Goal: Task Accomplishment & Management: Manage account settings

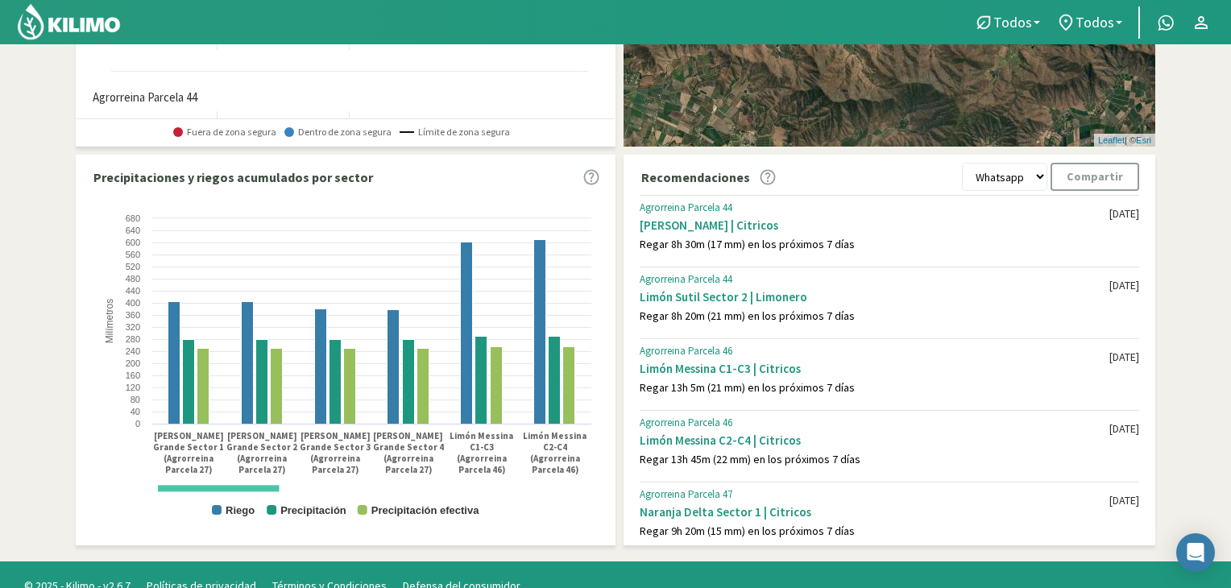
scroll to position [811, 0]
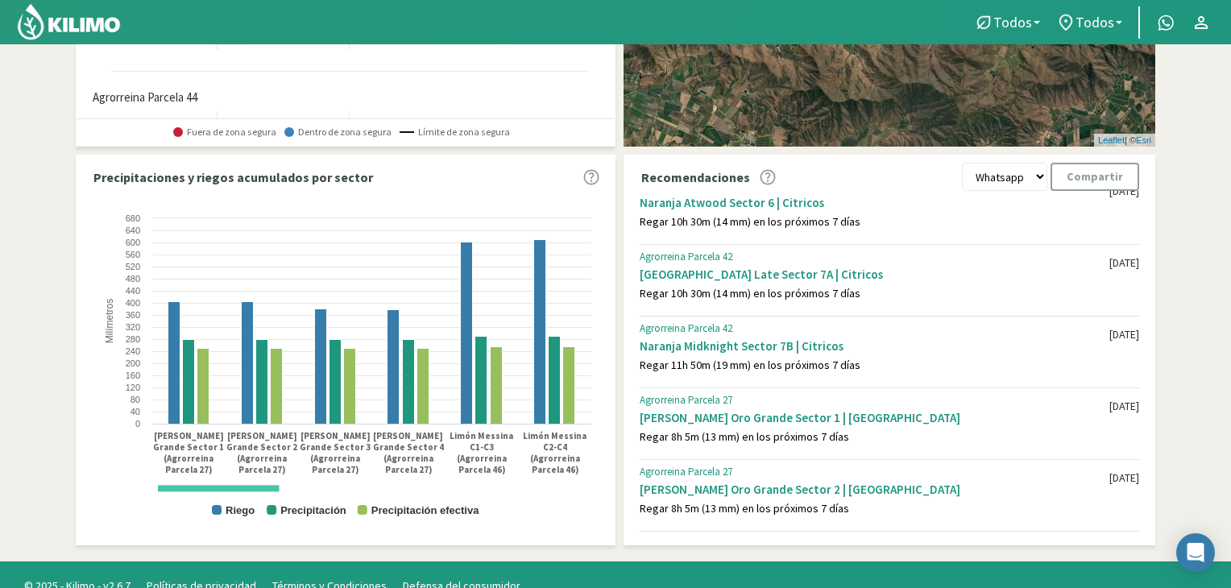
click at [71, 20] on img at bounding box center [69, 21] width 106 height 39
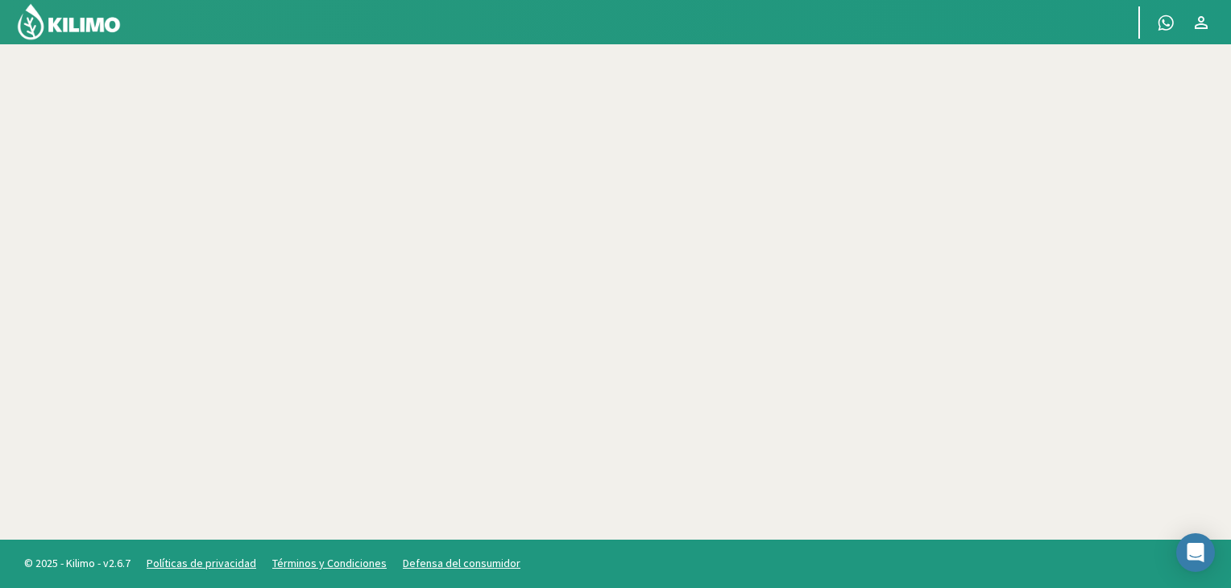
scroll to position [93, 0]
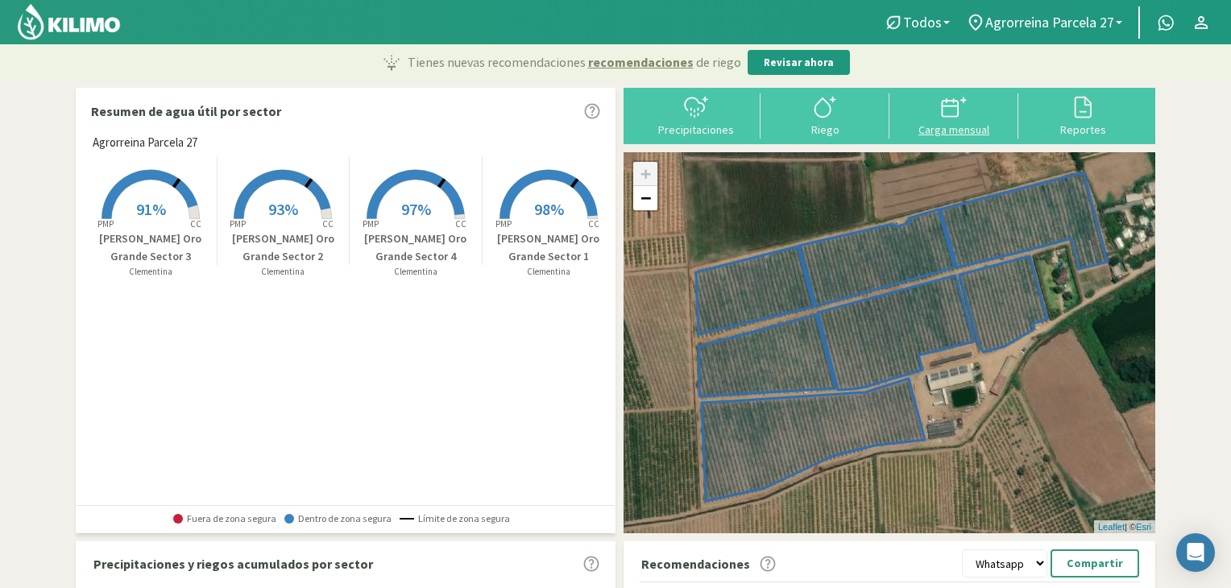
click at [953, 120] on svg-icon at bounding box center [954, 116] width 26 height 14
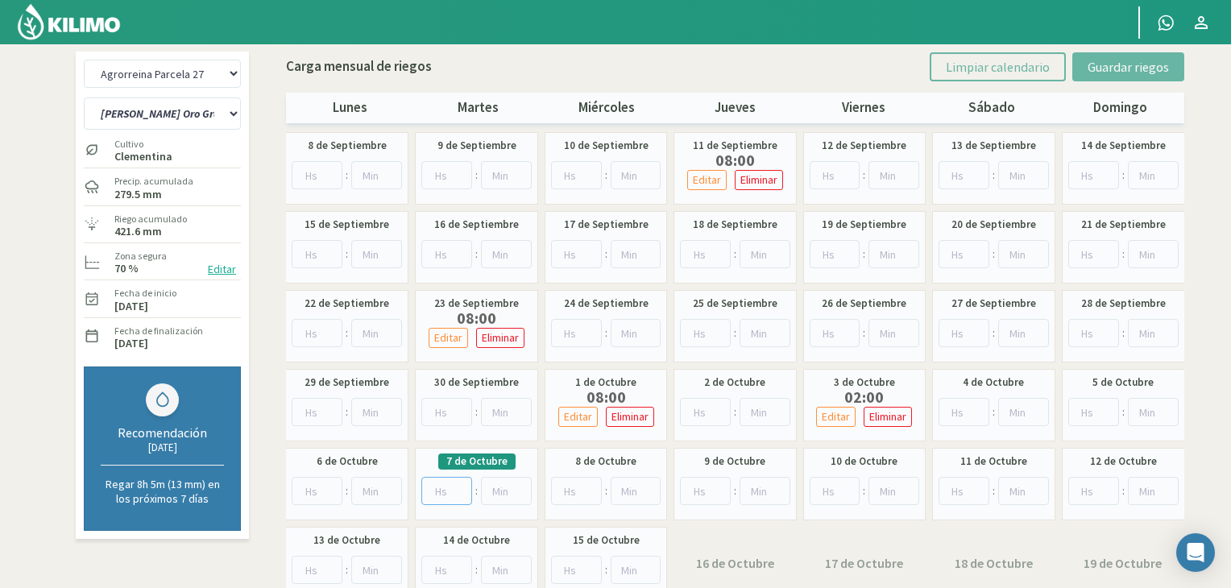
click at [442, 486] on input "number" at bounding box center [446, 491] width 51 height 28
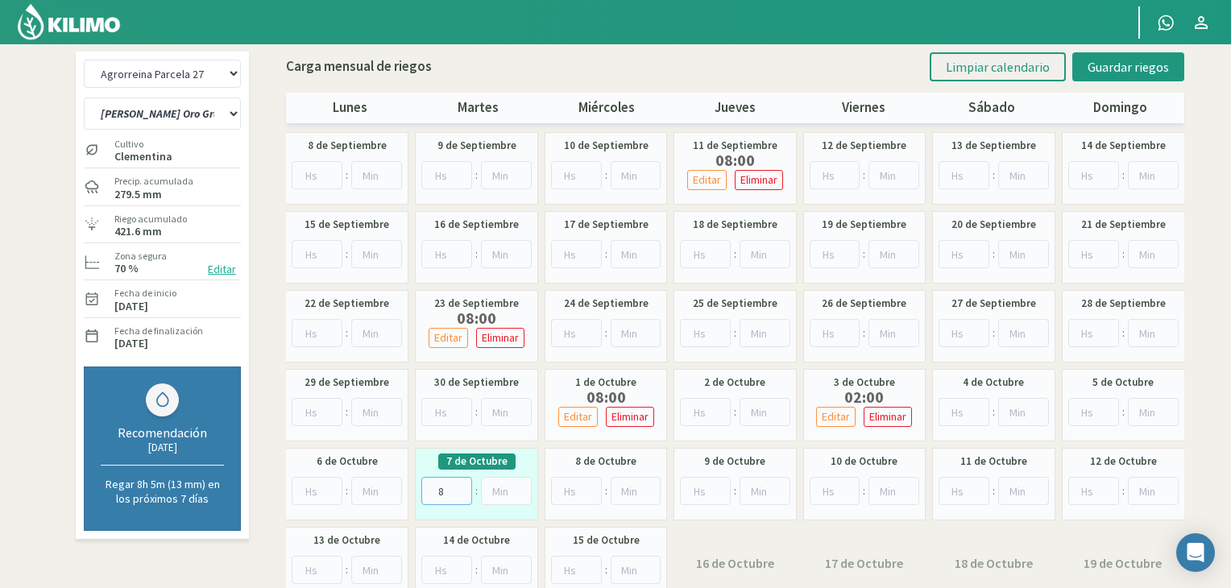
type input "8"
click at [200, 86] on select "Agrorreina Parcela 27 Agrorreina Parcela 42 [GEOGRAPHIC_DATA] 44 Agrorreina Par…" at bounding box center [162, 74] width 157 height 28
select select "2: Object"
click at [84, 60] on select "Agrorreina Parcela 27 Agrorreina Parcela 42 [GEOGRAPHIC_DATA] 44 Agrorreina Par…" at bounding box center [162, 74] width 157 height 28
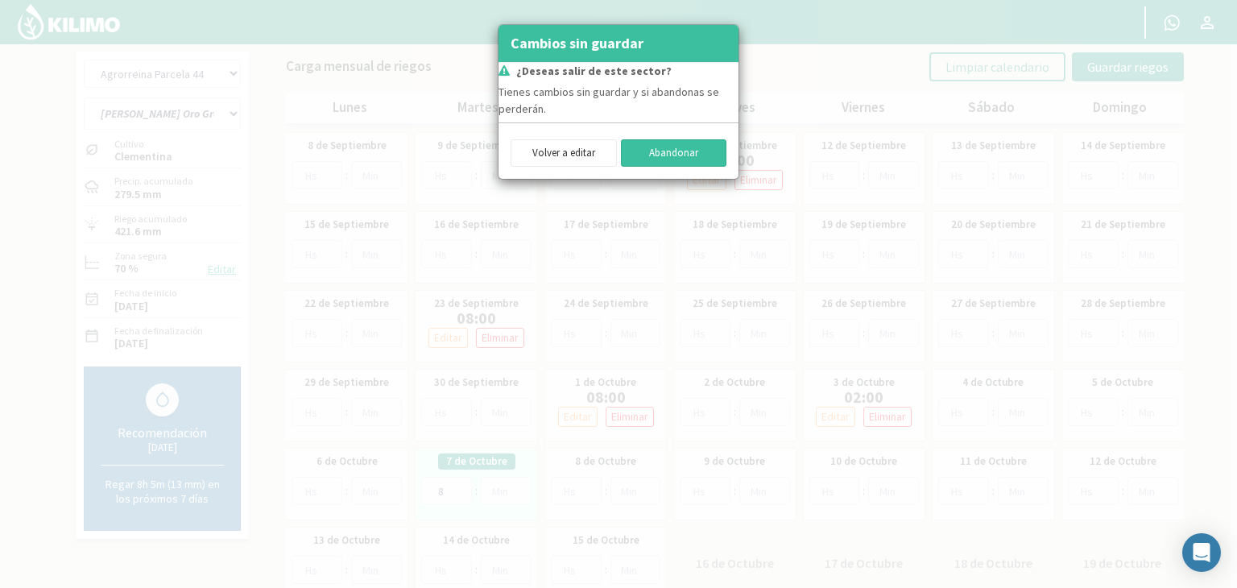
click at [641, 147] on button "Abandonar" at bounding box center [674, 152] width 106 height 27
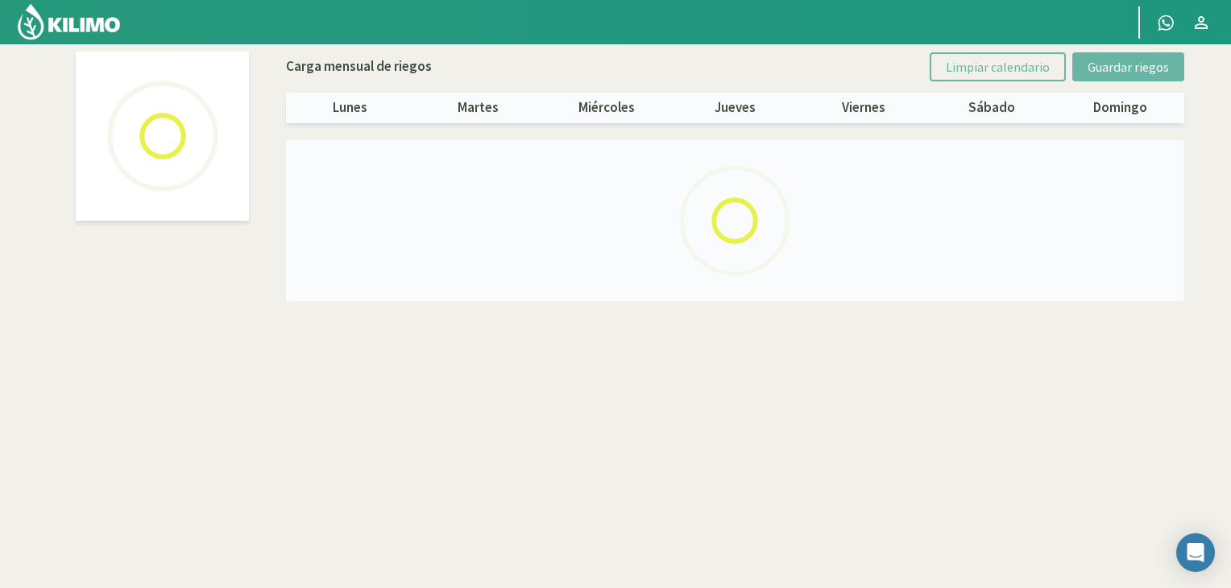
select select "2: Object"
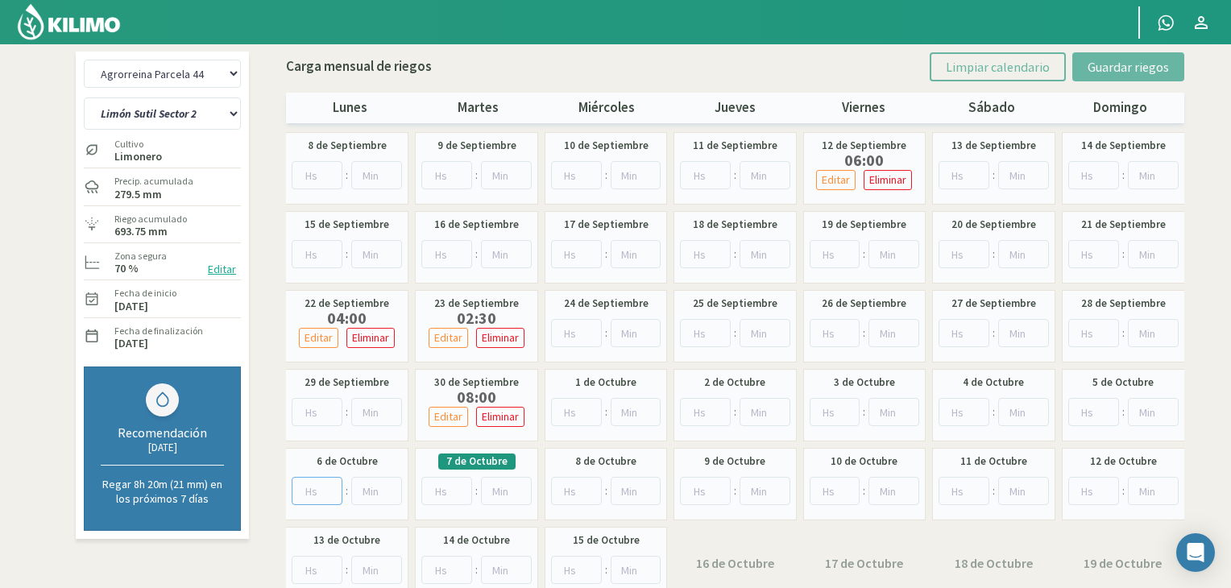
click at [321, 496] on input "number" at bounding box center [317, 491] width 51 height 28
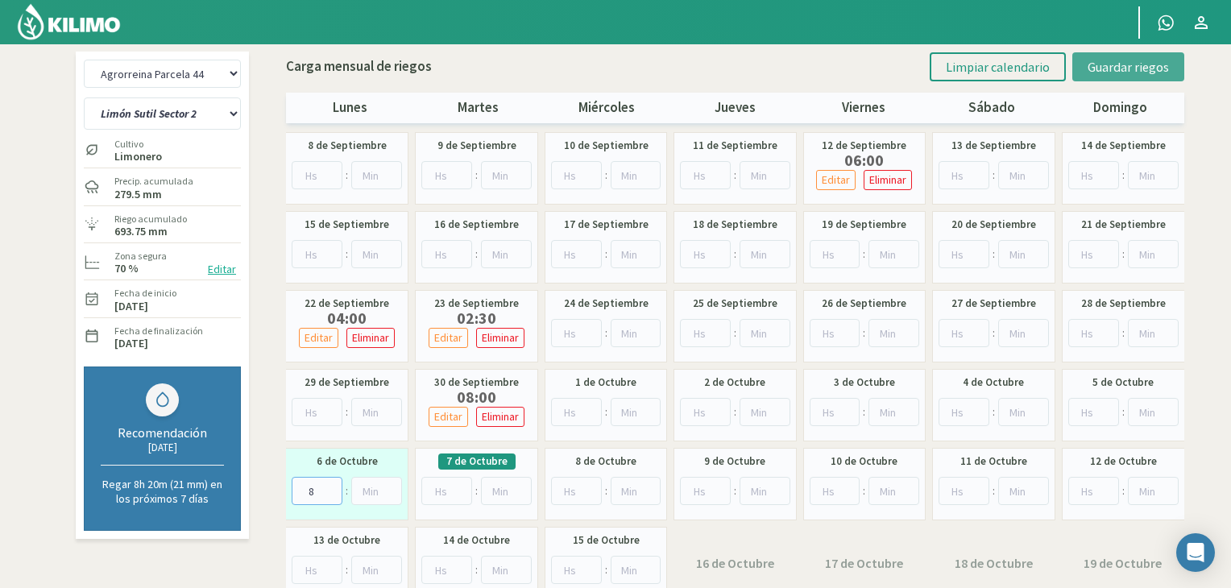
type input "8"
click at [1153, 63] on span "Guardar riegos" at bounding box center [1127, 67] width 81 height 16
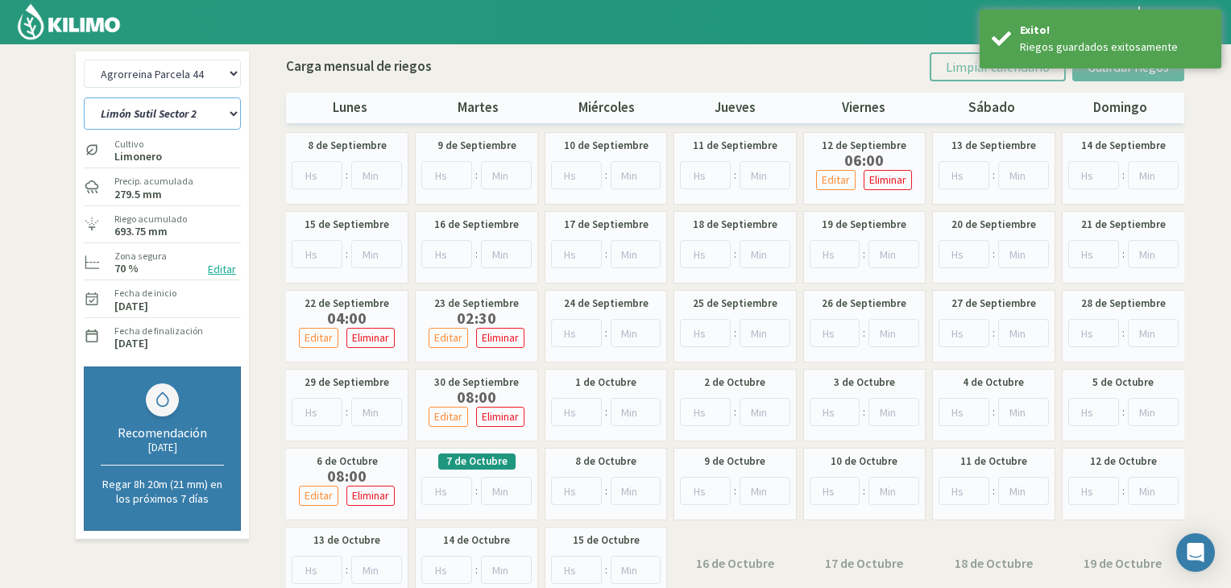
click at [229, 114] on select "Limón Sutil Sector 2 Naranja Fukumoto" at bounding box center [162, 113] width 157 height 32
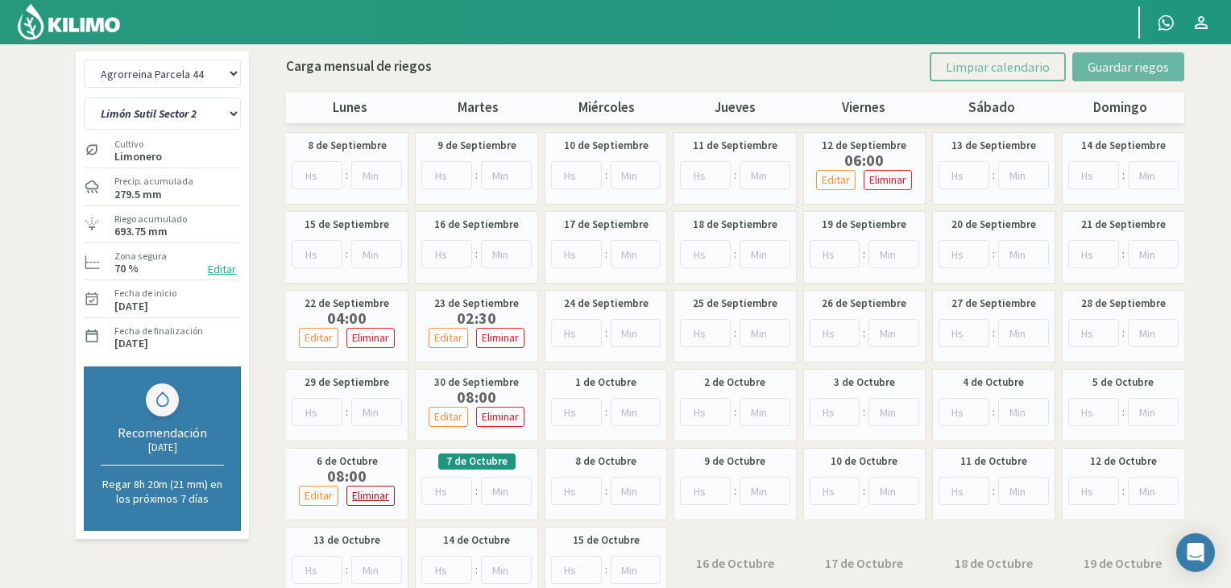
click at [364, 486] on p "Eliminar" at bounding box center [370, 495] width 37 height 19
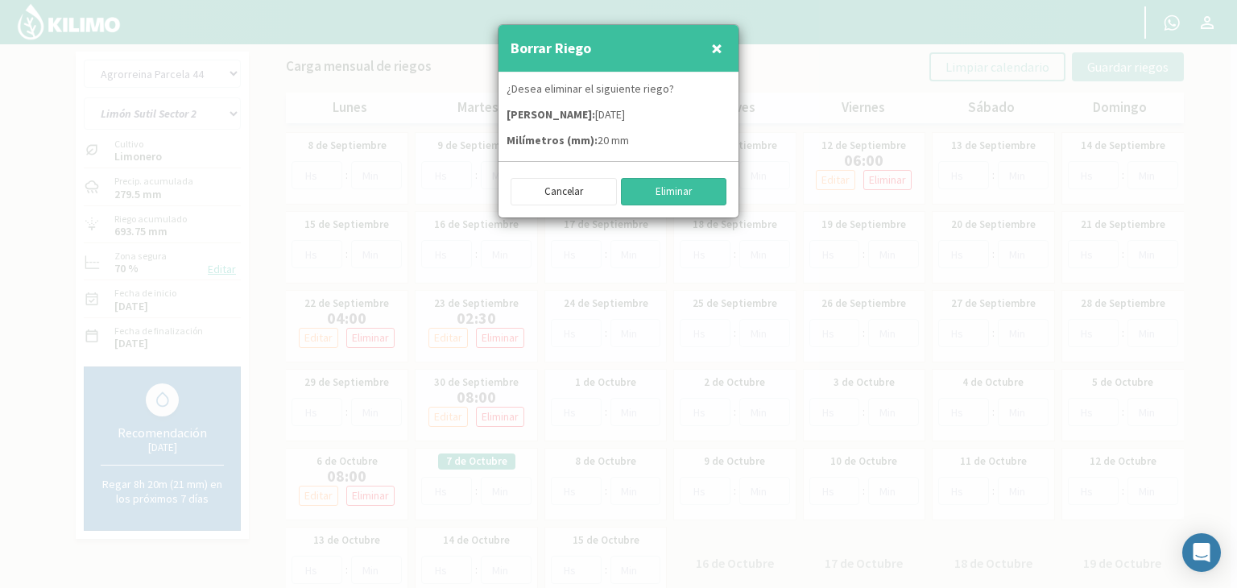
click at [659, 185] on button "Eliminar" at bounding box center [674, 191] width 106 height 27
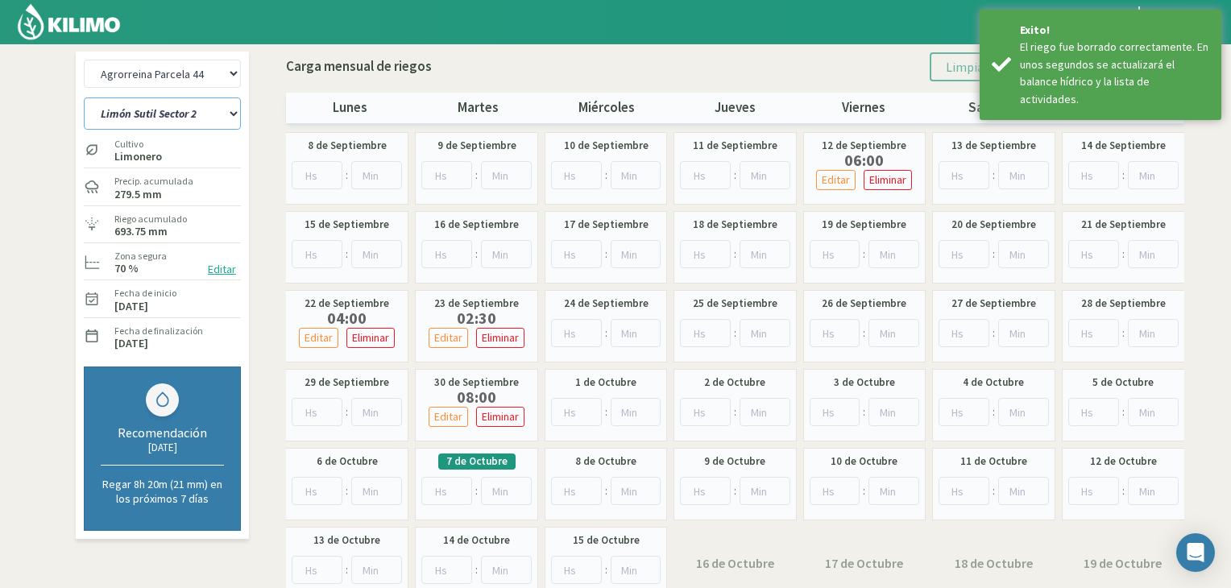
click at [226, 114] on select "Limón Sutil Sector 2 Naranja Fukumoto" at bounding box center [162, 113] width 157 height 32
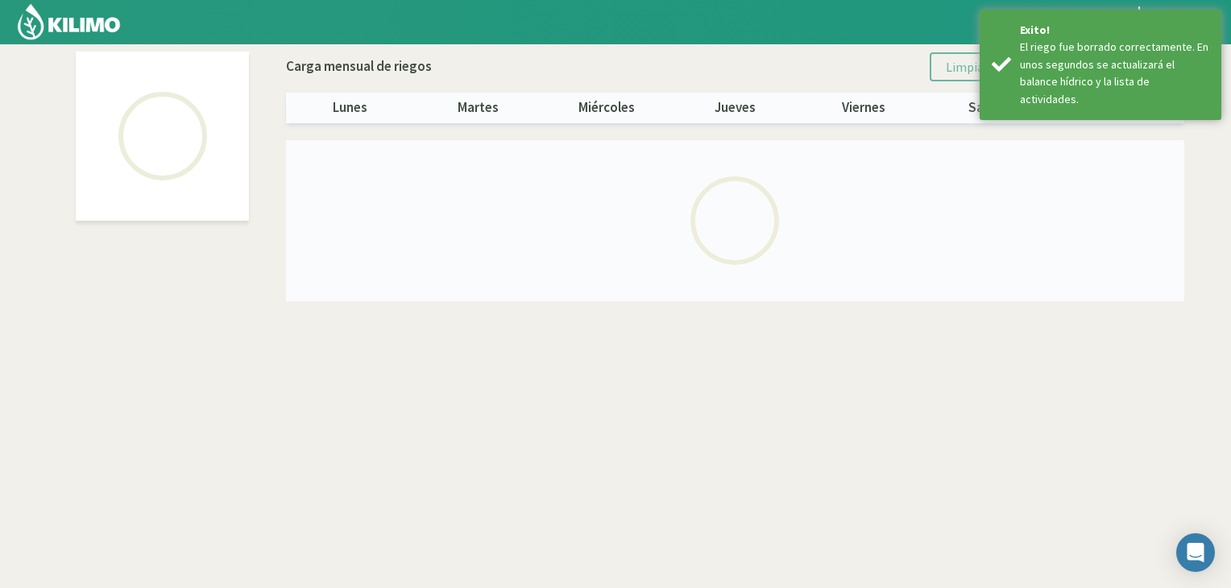
select select "2: Object"
select select "1: Object"
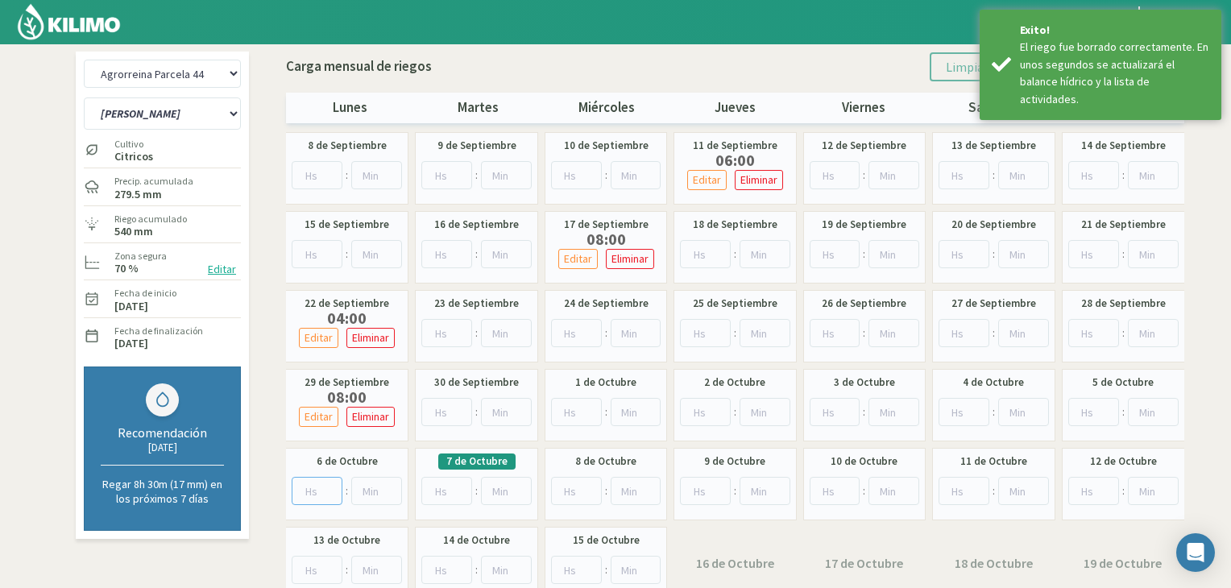
click at [320, 486] on input "number" at bounding box center [317, 491] width 51 height 28
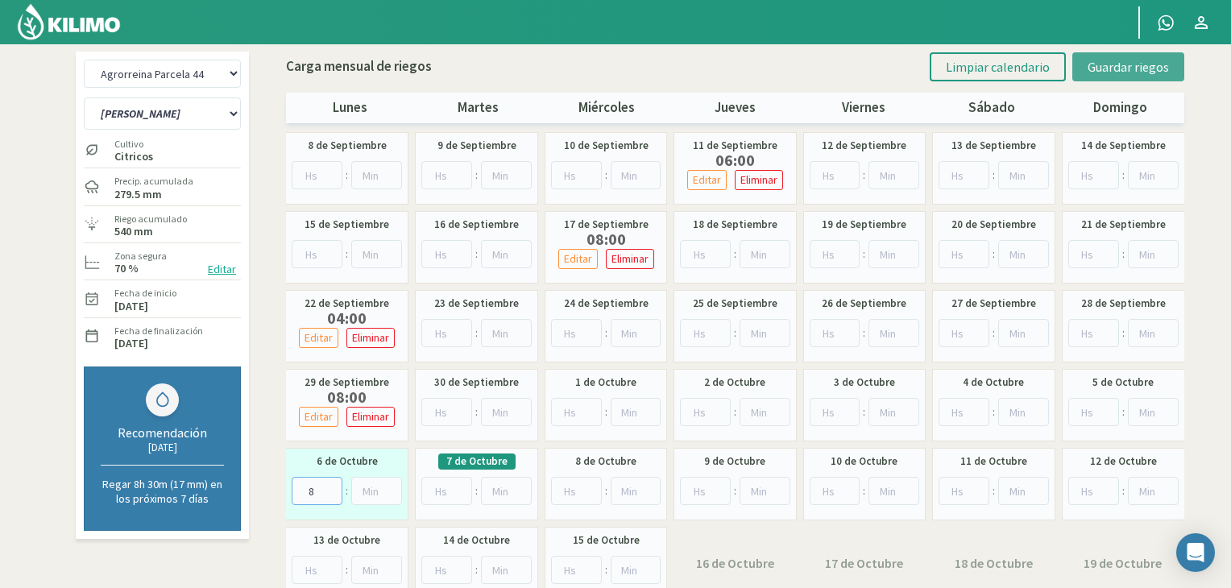
type input "8"
click at [1121, 77] on button "Guardar riegos" at bounding box center [1128, 66] width 112 height 29
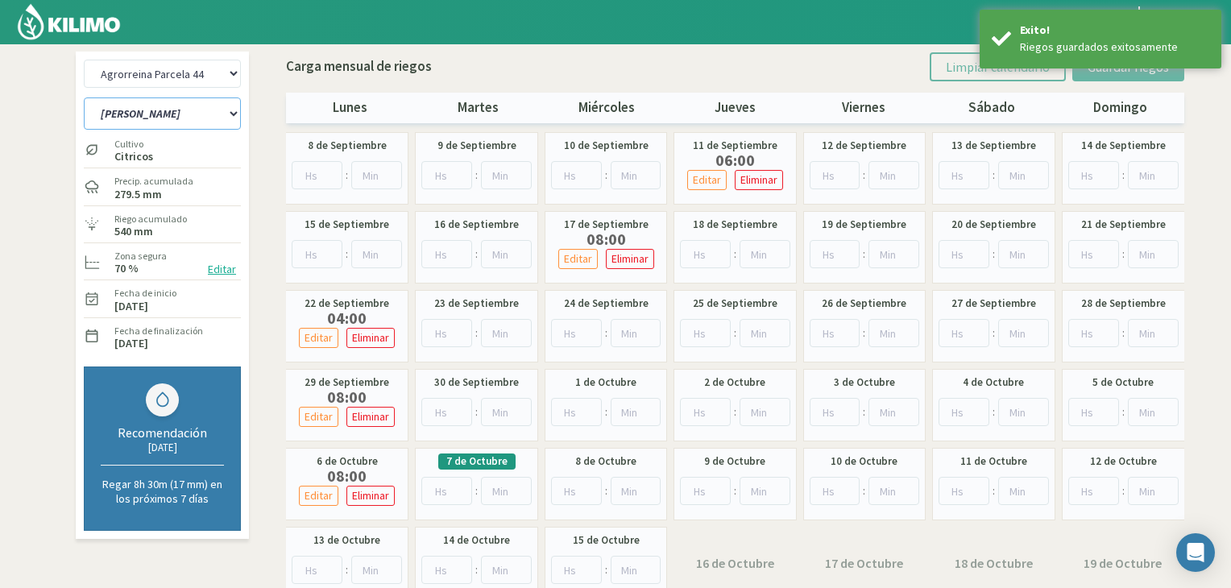
click at [213, 114] on select "Limón Sutil Sector 2 Naranja Fukumoto" at bounding box center [162, 113] width 157 height 32
click at [235, 72] on select "Agrorreina Parcela 27 Agrorreina Parcela 42 [GEOGRAPHIC_DATA] 44 Agrorreina Par…" at bounding box center [162, 74] width 157 height 28
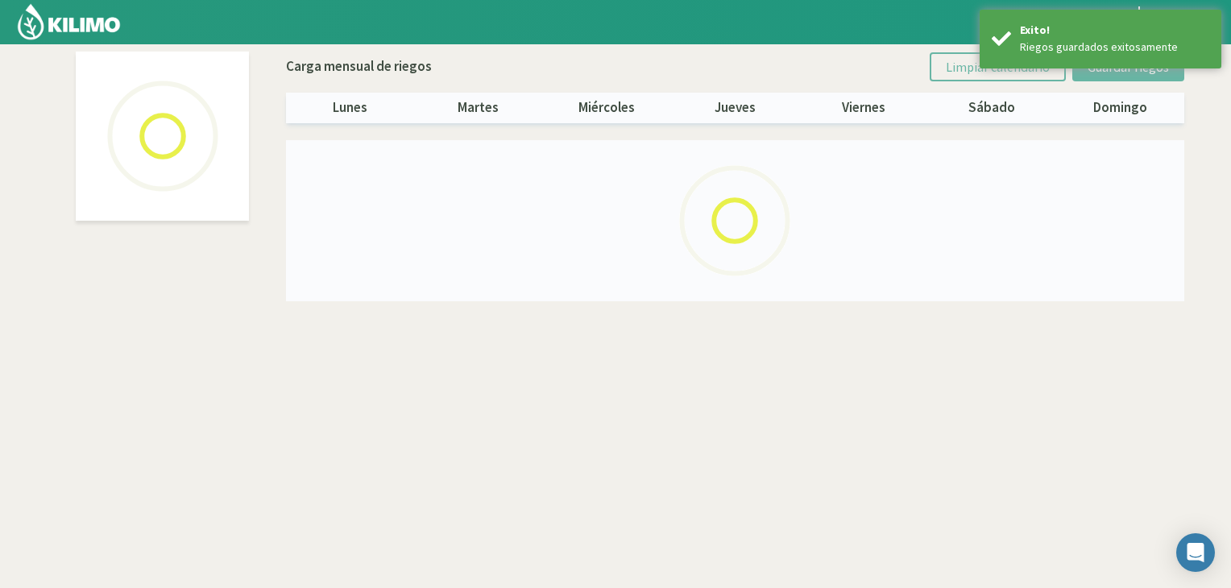
select select "1: Object"
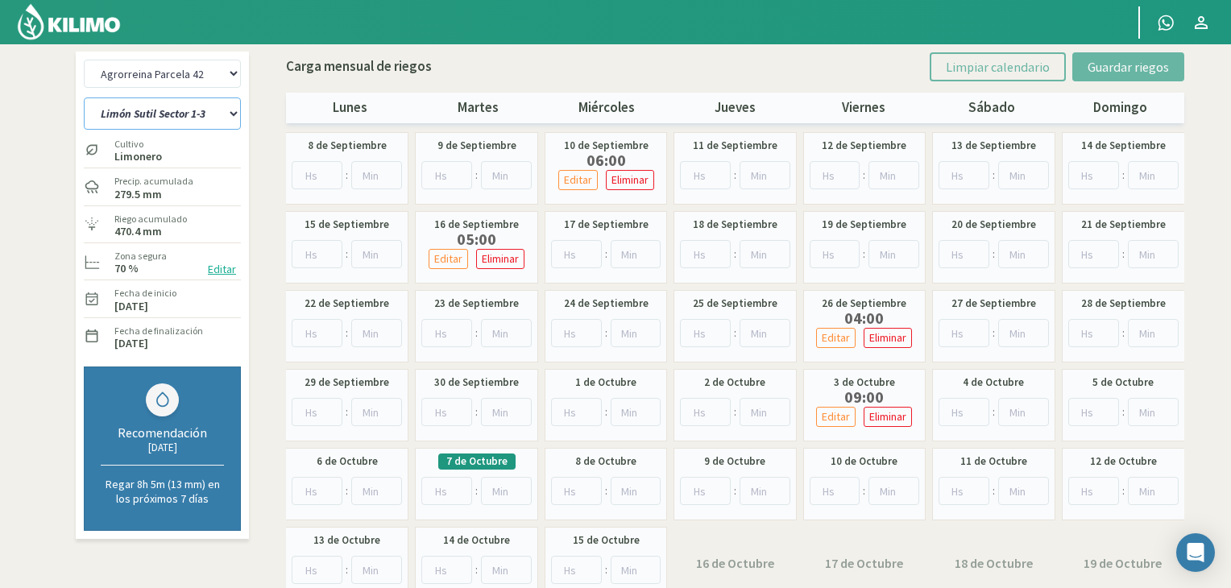
click at [224, 121] on select "[PERSON_NAME] Sutil Sector 1-3 [GEOGRAPHIC_DATA][PERSON_NAME] [GEOGRAPHIC_DATA]…" at bounding box center [162, 113] width 157 height 32
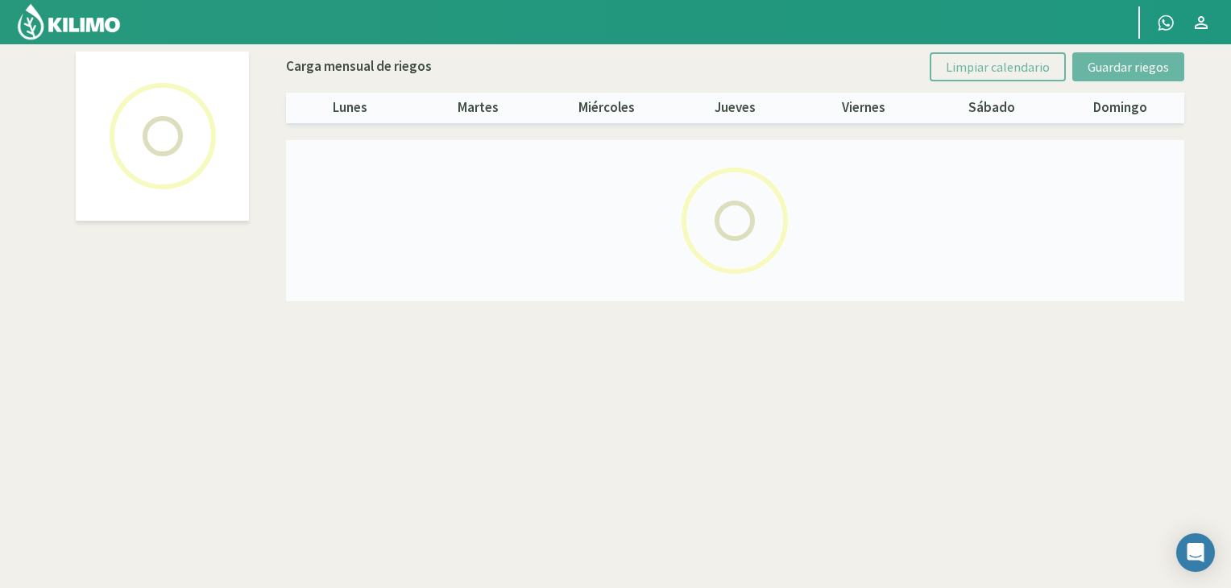
select select "1: Object"
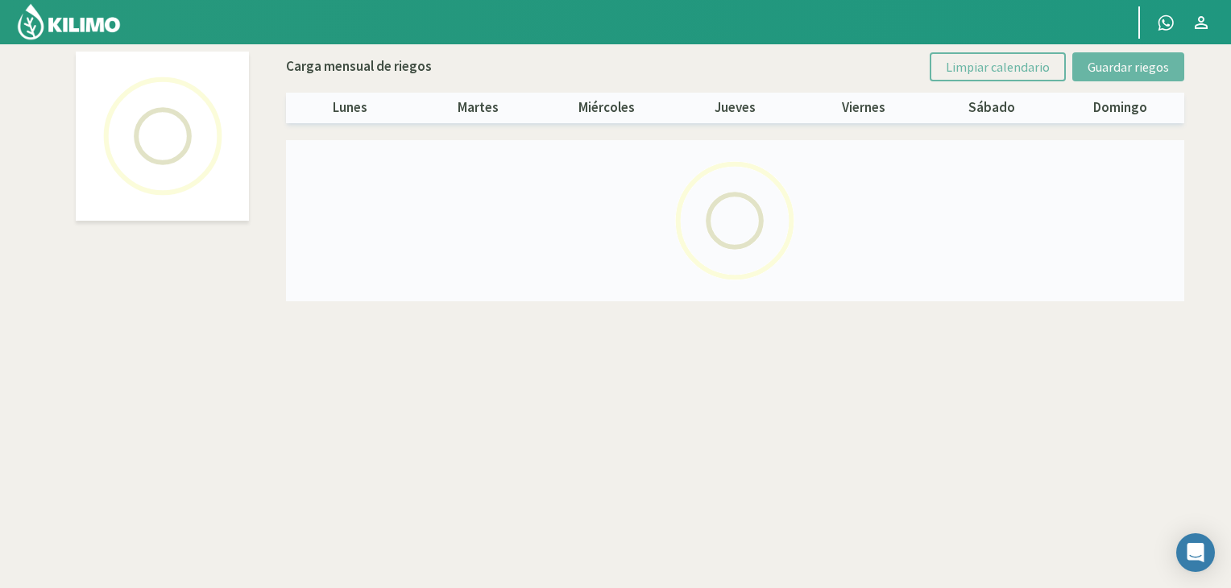
select select "5: Object"
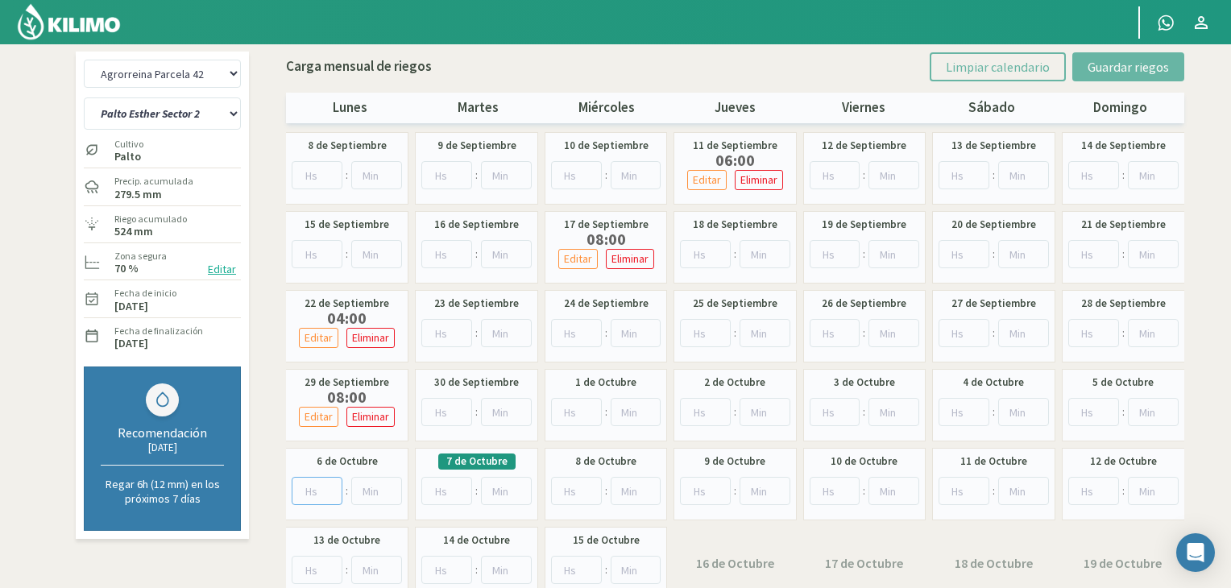
click at [316, 490] on input "number" at bounding box center [317, 491] width 51 height 28
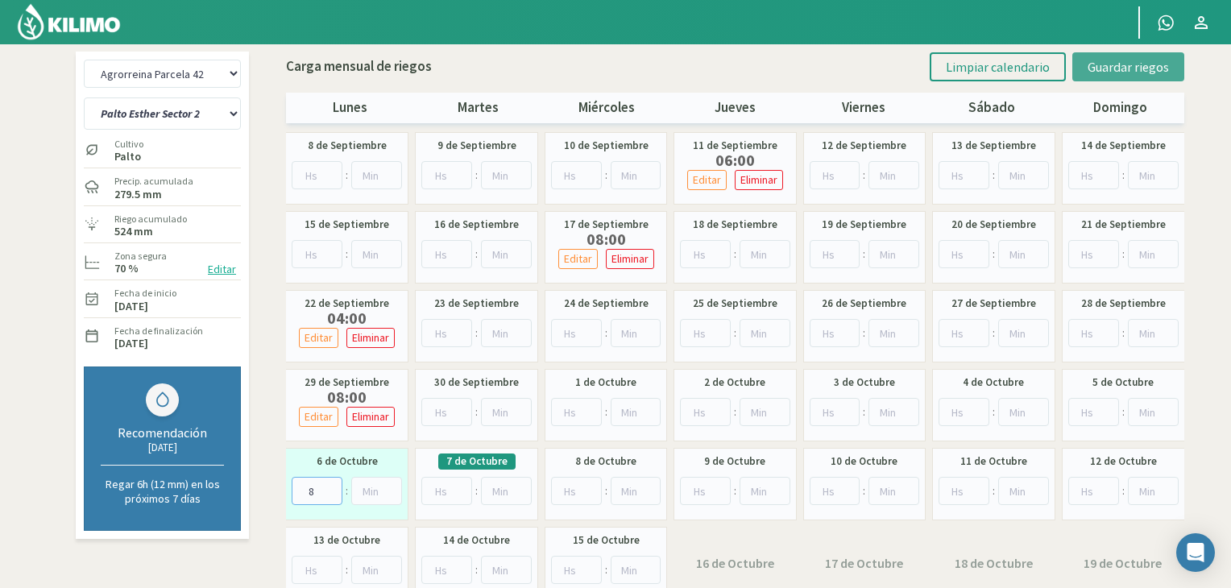
type input "8"
click at [1138, 62] on span "Guardar riegos" at bounding box center [1127, 67] width 81 height 16
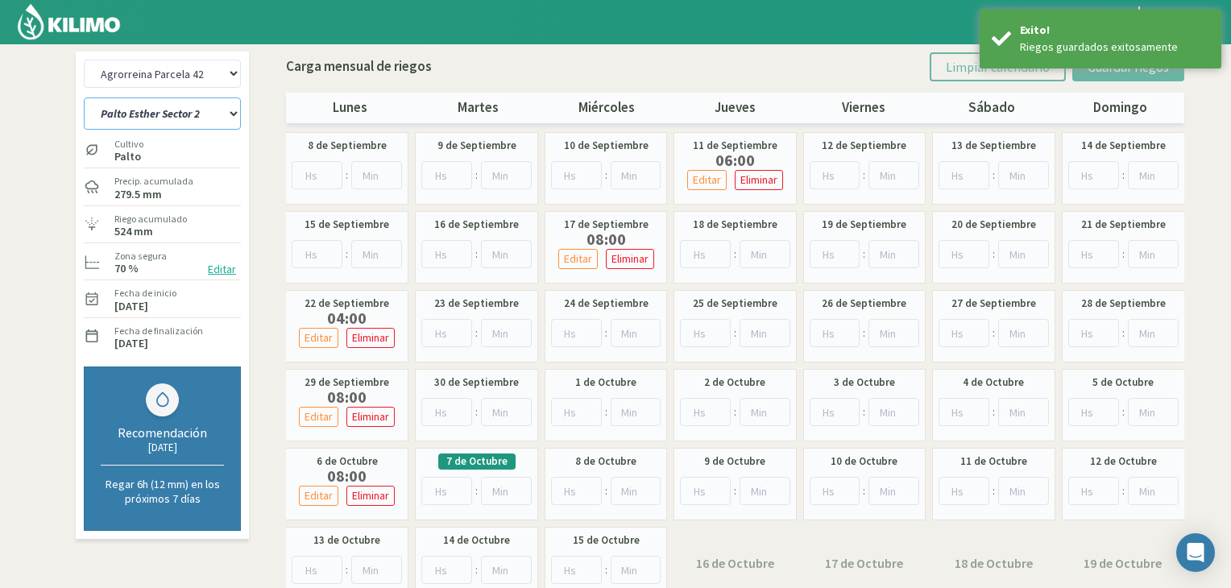
click at [222, 114] on select "[PERSON_NAME] Sutil Sector 1-3 [GEOGRAPHIC_DATA][PERSON_NAME] [GEOGRAPHIC_DATA]…" at bounding box center [162, 113] width 157 height 32
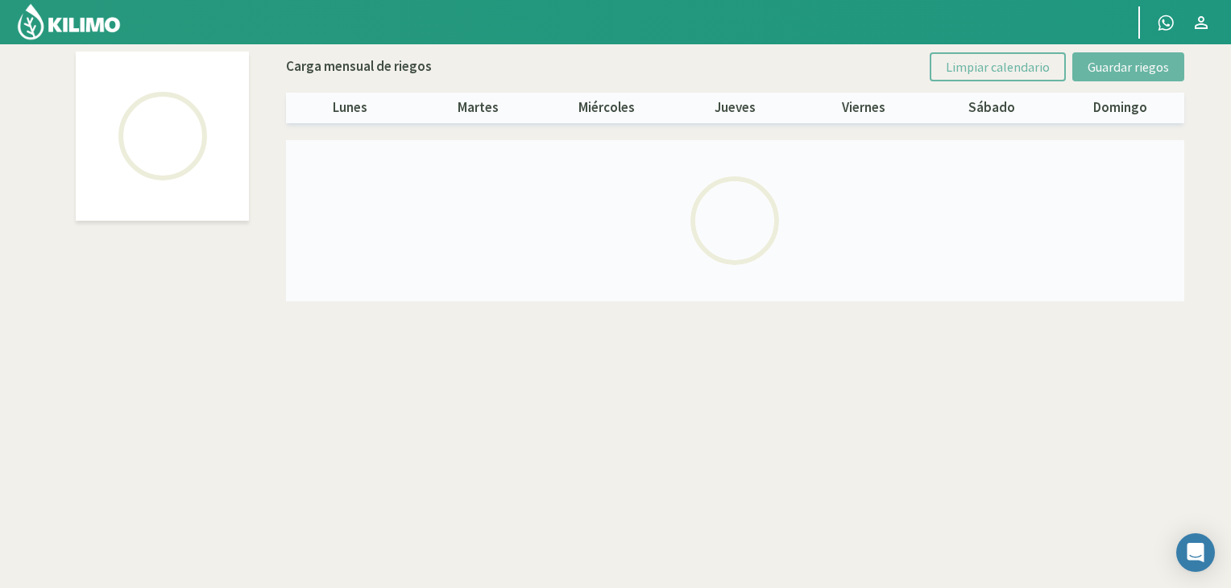
select select "1: Object"
select select "2: Object"
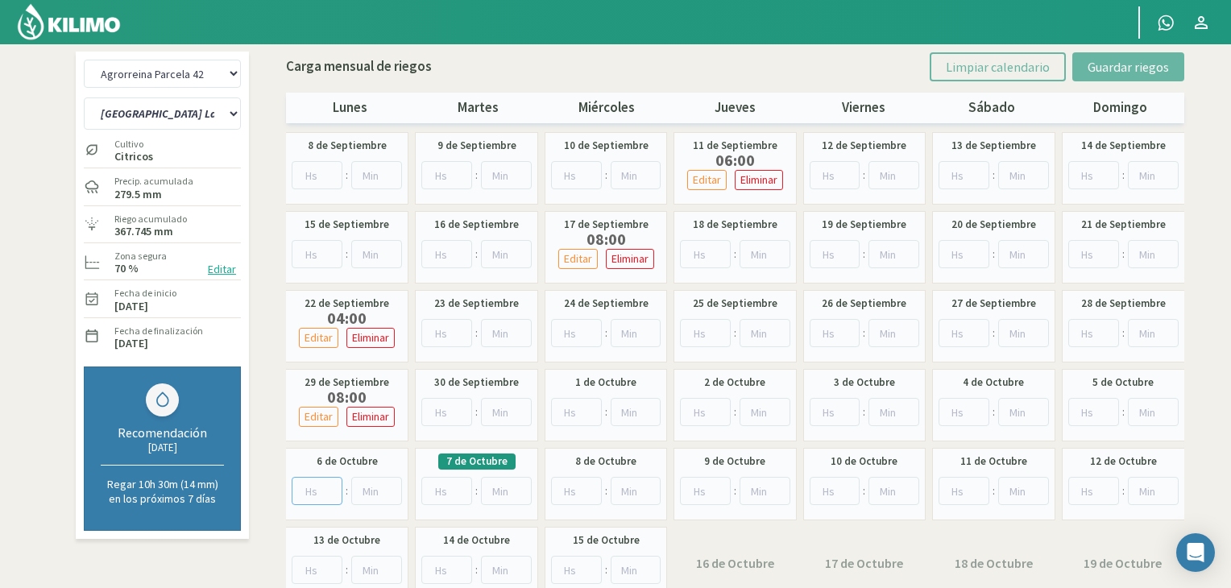
click at [316, 486] on input "number" at bounding box center [317, 491] width 51 height 28
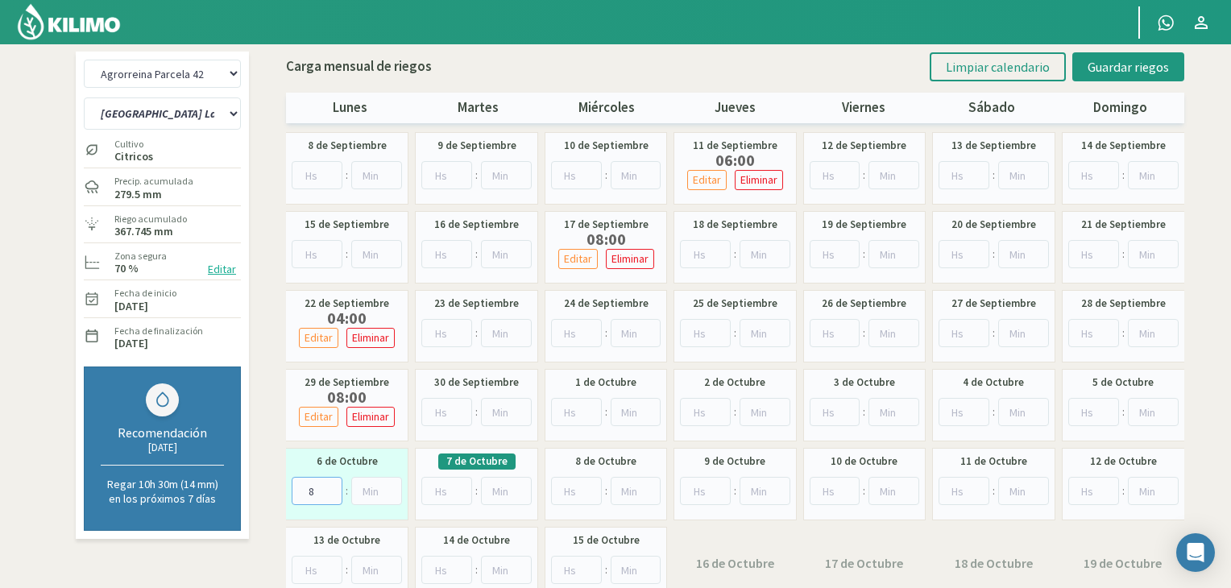
type input "8"
click at [1059, 30] on div at bounding box center [559, 22] width 1118 height 44
click at [1131, 72] on span "Guardar riegos" at bounding box center [1127, 67] width 81 height 16
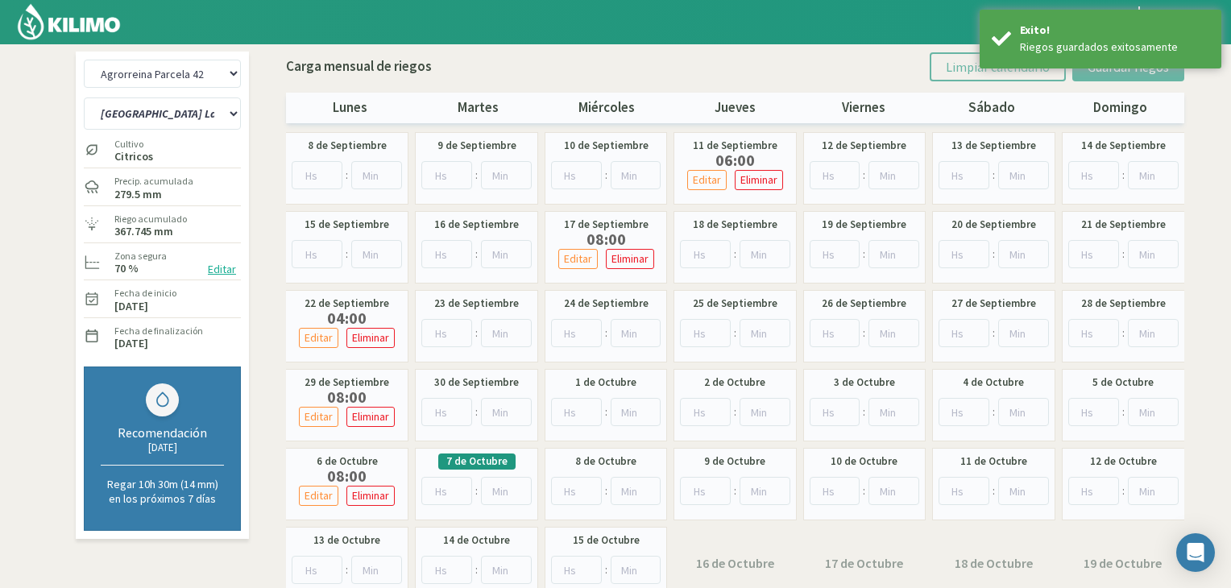
click at [267, 74] on div "Agrorreina Parcela 27 Agrorreina Parcela 42 [GEOGRAPHIC_DATA] 44 [GEOGRAPHIC_DA…" at bounding box center [615, 330] width 1087 height 556
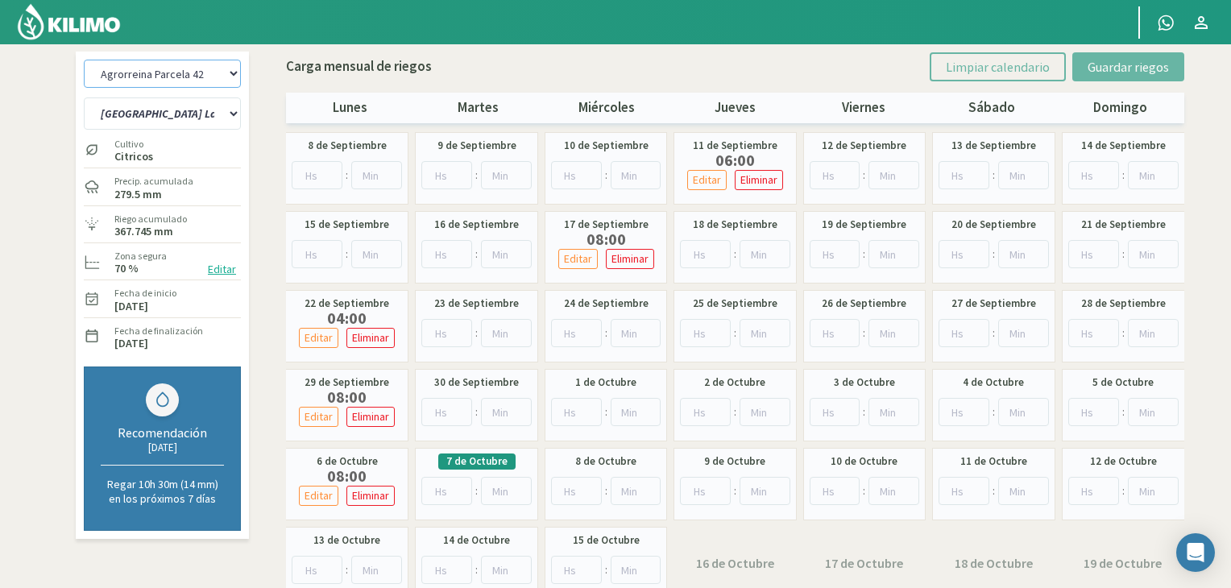
click at [201, 78] on select "Agrorreina Parcela 27 Agrorreina Parcela 42 [GEOGRAPHIC_DATA] 44 Agrorreina Par…" at bounding box center [162, 74] width 157 height 28
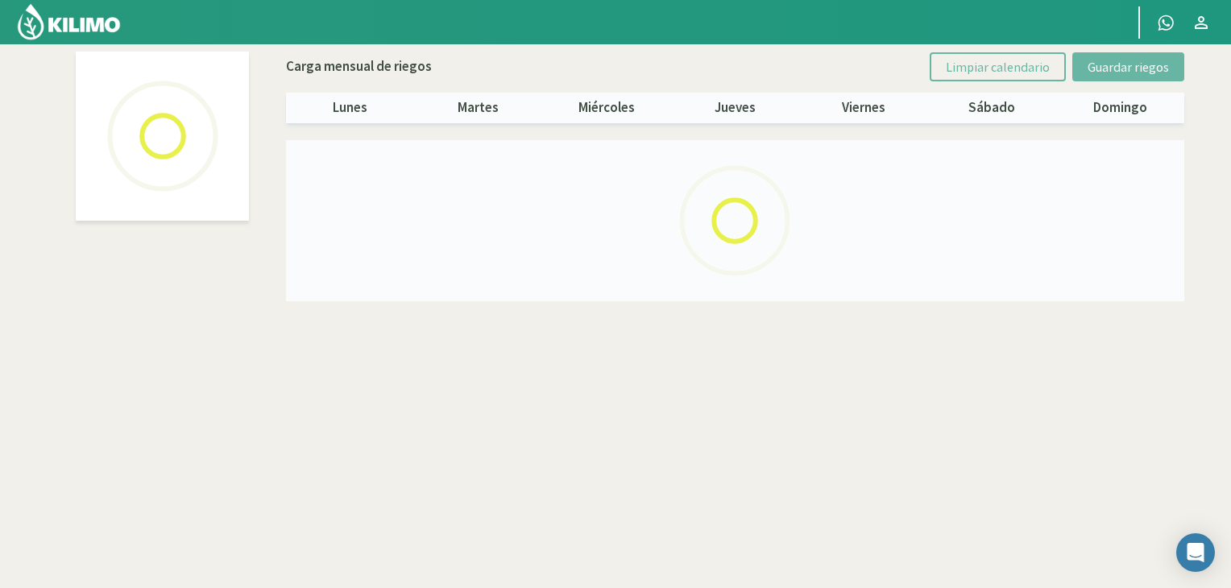
select select "5: Object"
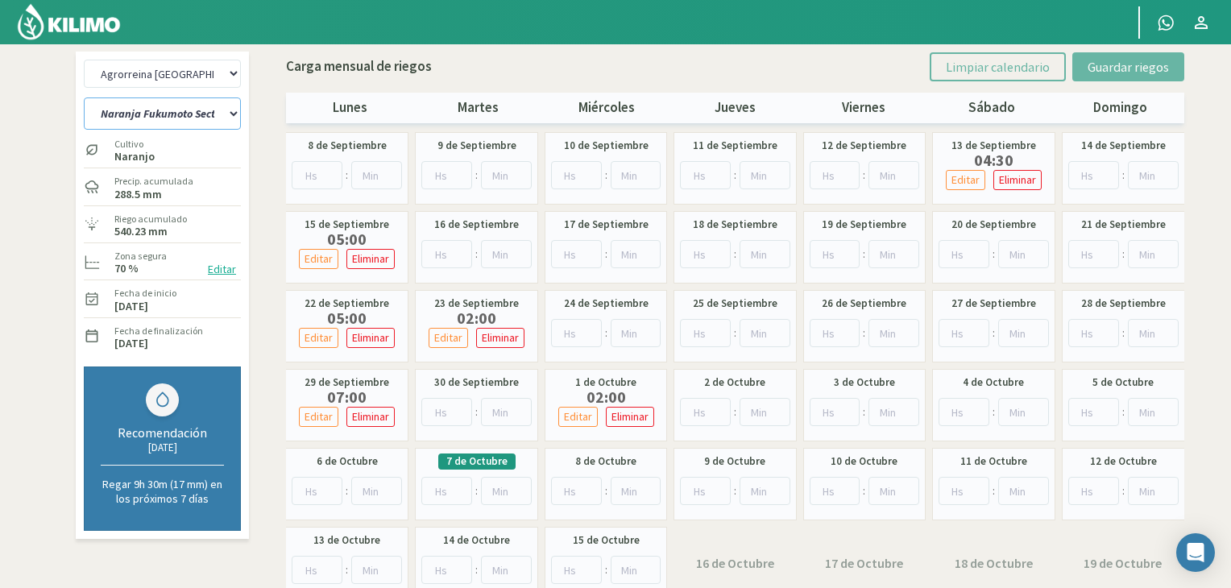
click at [227, 110] on select "Naranja [PERSON_NAME] Sector 1 Naranja [GEOGRAPHIC_DATA] Sector 2 [GEOGRAPHIC_D…" at bounding box center [162, 113] width 157 height 32
click at [313, 481] on input "number" at bounding box center [317, 491] width 51 height 28
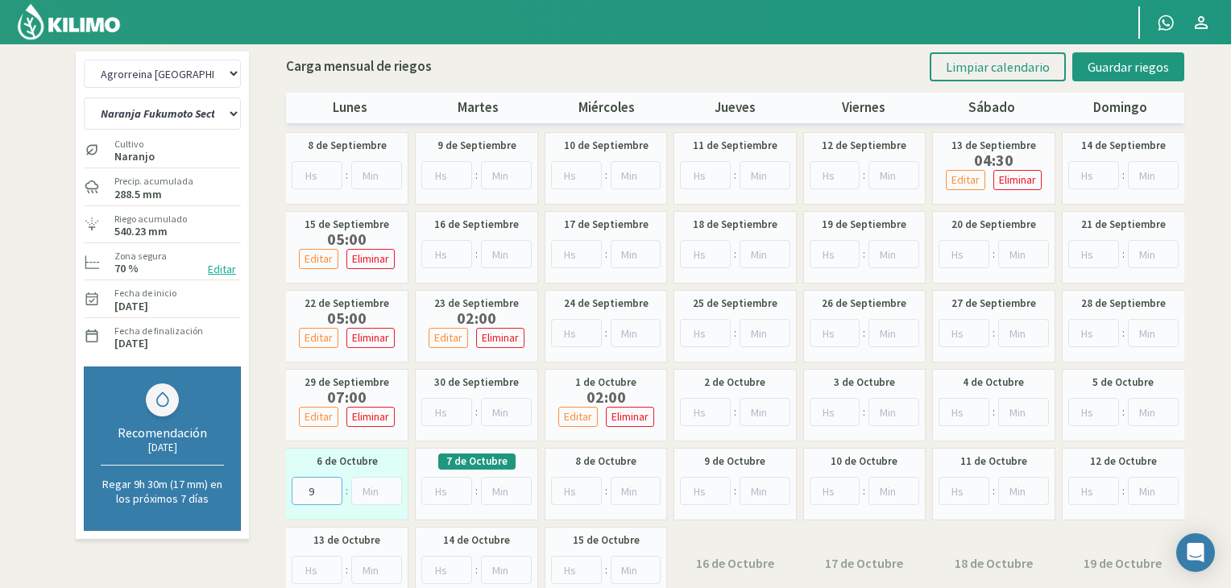
type input "9"
drag, startPoint x: 611, startPoint y: 68, endPoint x: 619, endPoint y: 63, distance: 9.8
click at [612, 68] on div "Carga mensual de riegos Limpiar calendario Guardar riegos" at bounding box center [735, 66] width 898 height 29
drag, startPoint x: 1161, startPoint y: 64, endPoint x: 1153, endPoint y: 93, distance: 29.3
click at [1161, 65] on span "Guardar riegos" at bounding box center [1127, 67] width 81 height 16
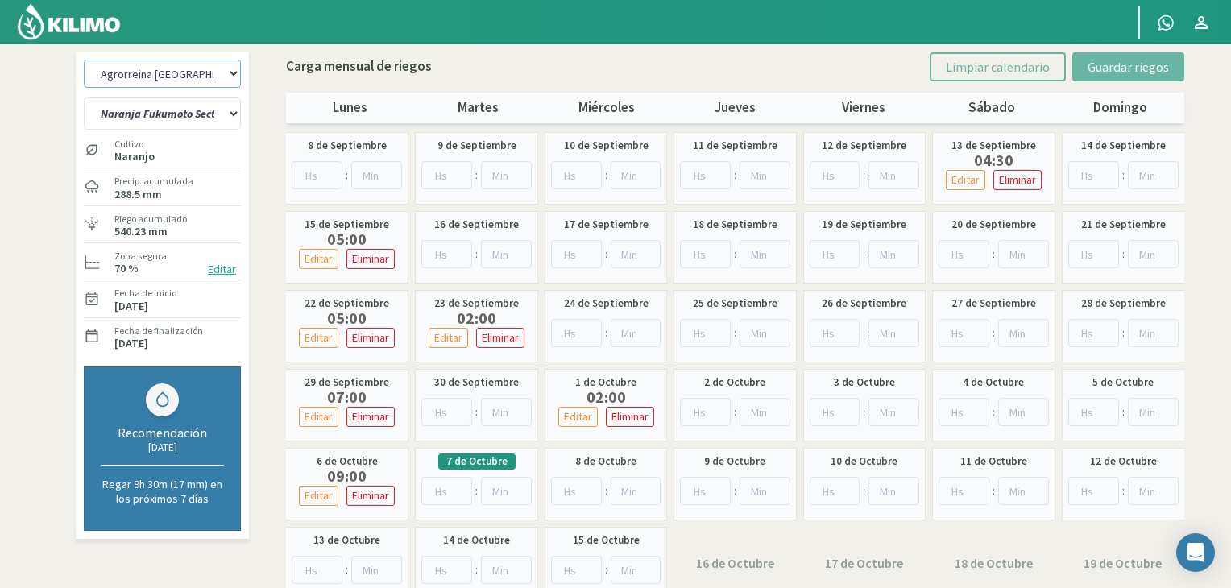
click at [224, 73] on select "Agrorreina Parcela 27 Agrorreina Parcela 42 [GEOGRAPHIC_DATA] 44 Agrorreina Par…" at bounding box center [162, 74] width 157 height 28
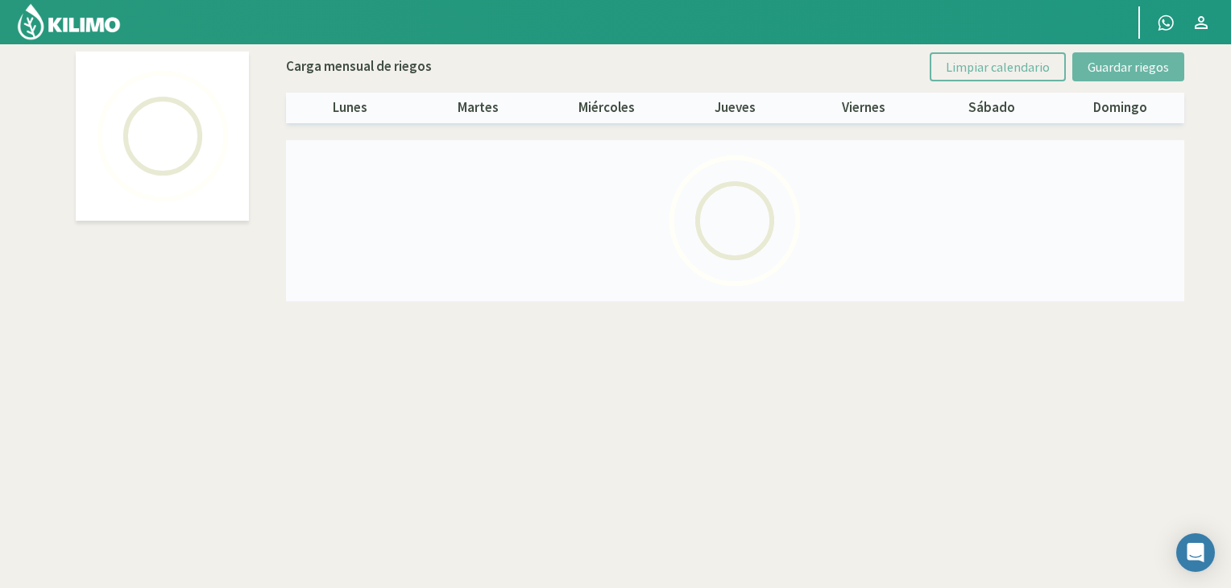
select select "3: Object"
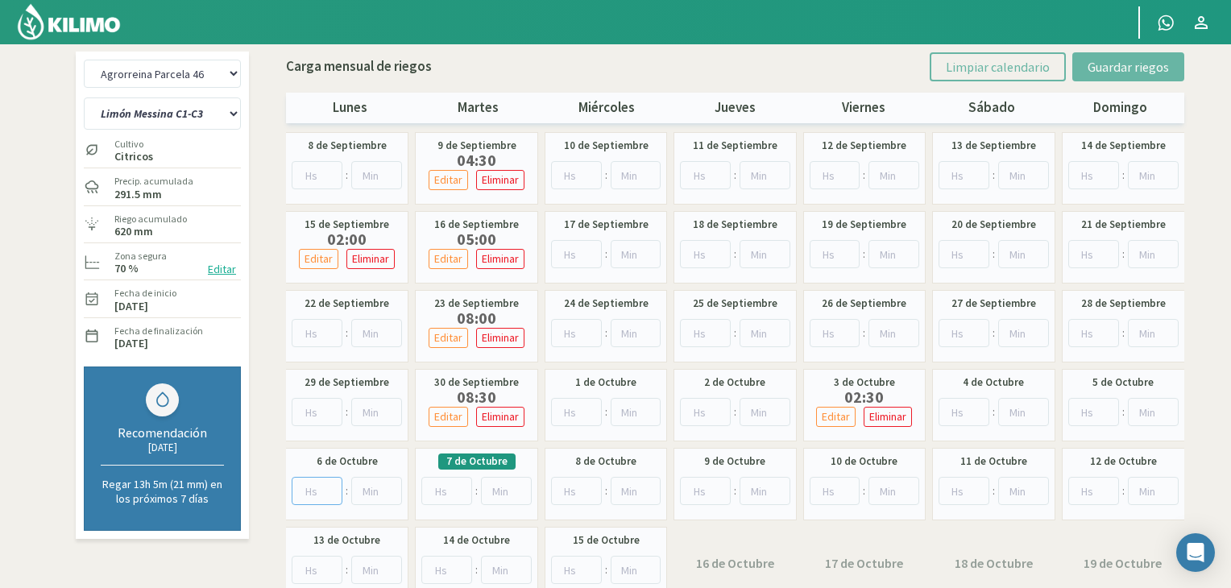
click at [303, 485] on input "number" at bounding box center [317, 491] width 51 height 28
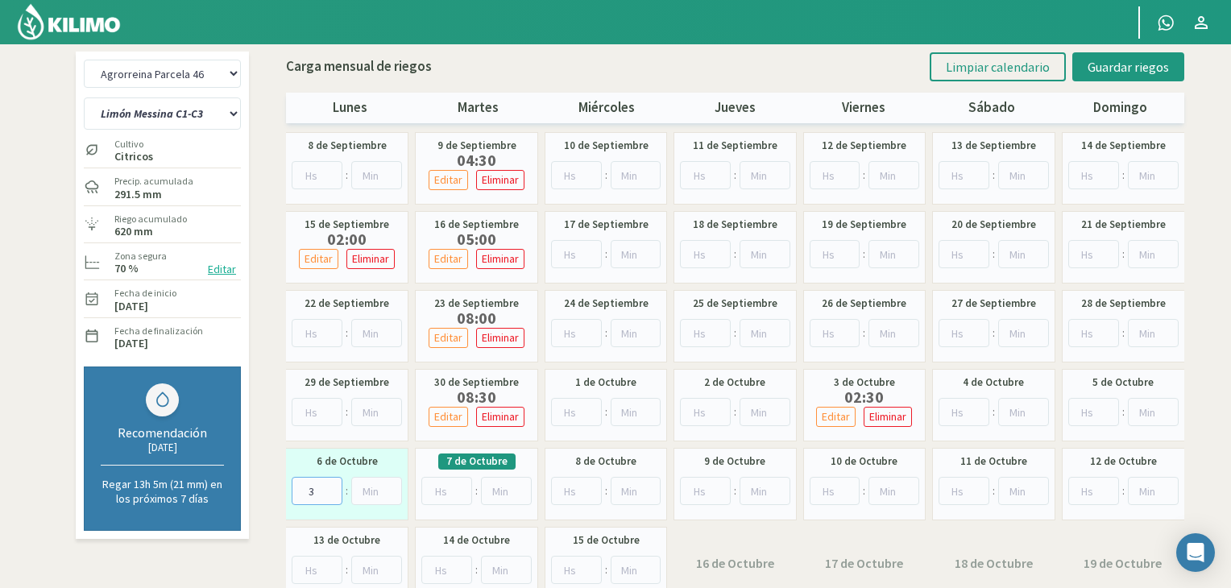
type input "3"
click at [412, 503] on div "8 de Septiembre : 9 de Septiembre 04:30 Editar Eliminar Borrar Riego × ¿Desea e…" at bounding box center [735, 365] width 898 height 467
click at [446, 490] on input "number" at bounding box center [446, 491] width 51 height 28
type input "9"
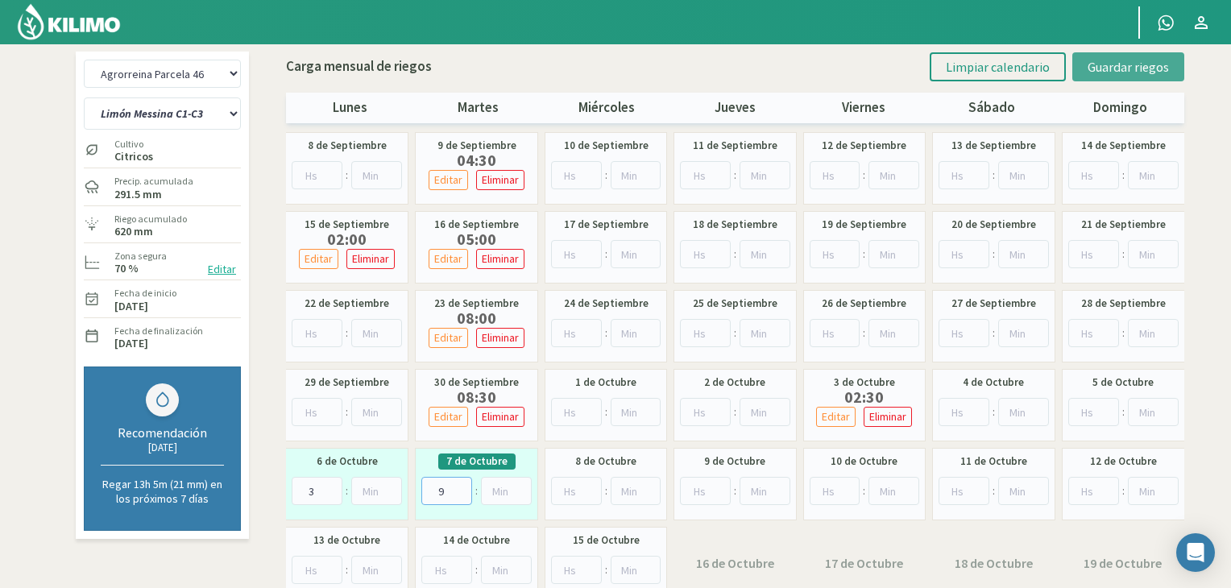
type input "9"
click at [1115, 59] on span "Guardar riegos" at bounding box center [1127, 67] width 81 height 16
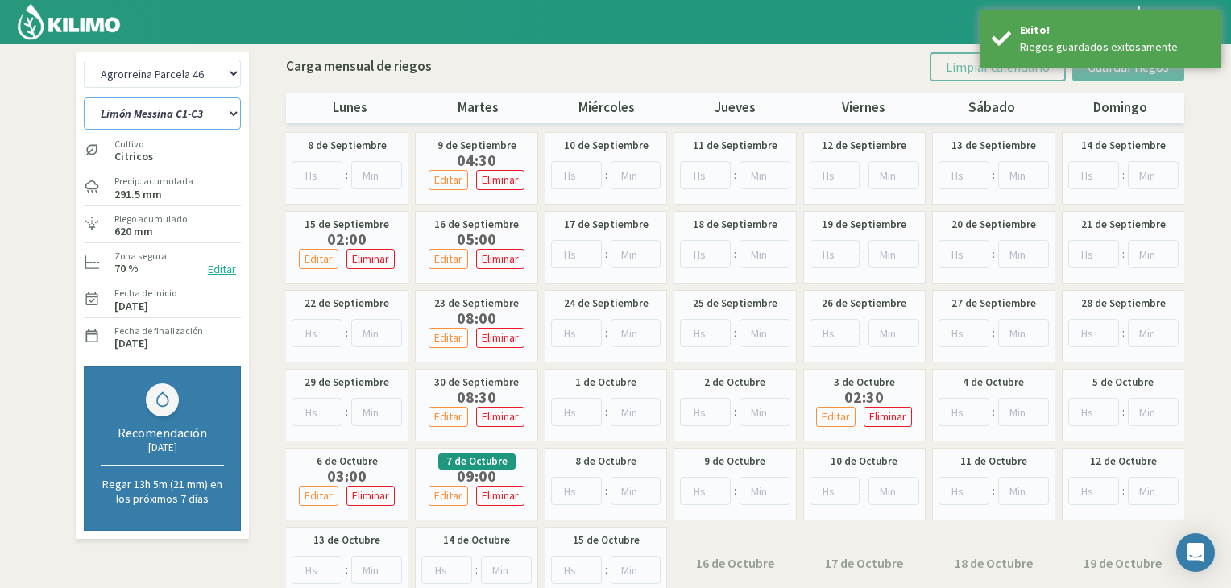
click at [184, 107] on select "[PERSON_NAME] [PERSON_NAME] C1-C3 [PERSON_NAME] [PERSON_NAME] C2-C4" at bounding box center [162, 113] width 157 height 32
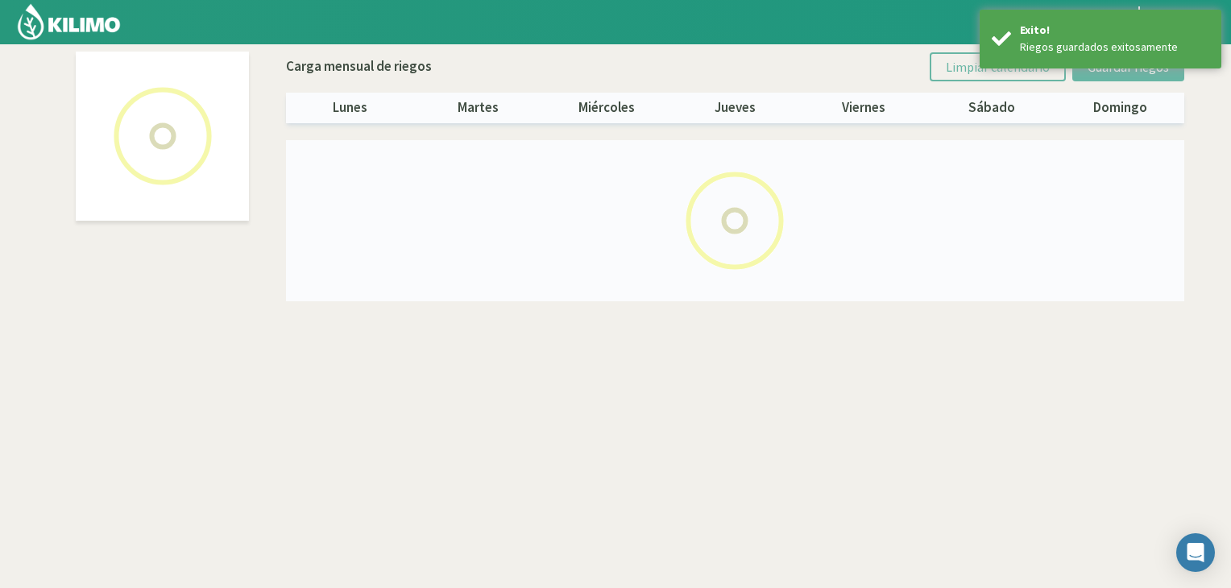
select select "3: Object"
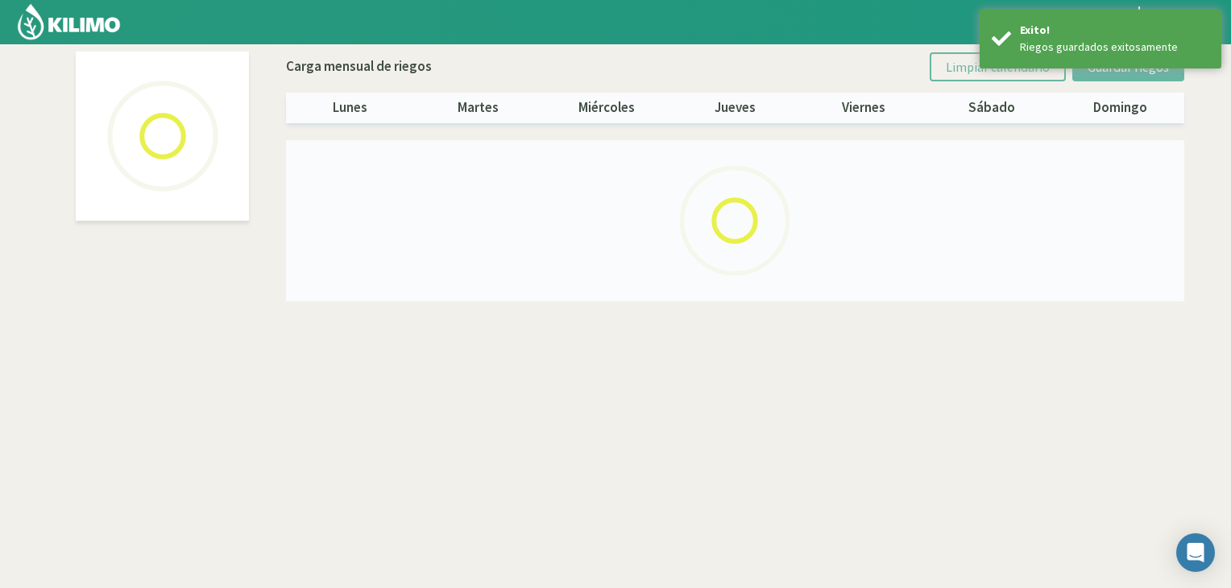
select select "1: Object"
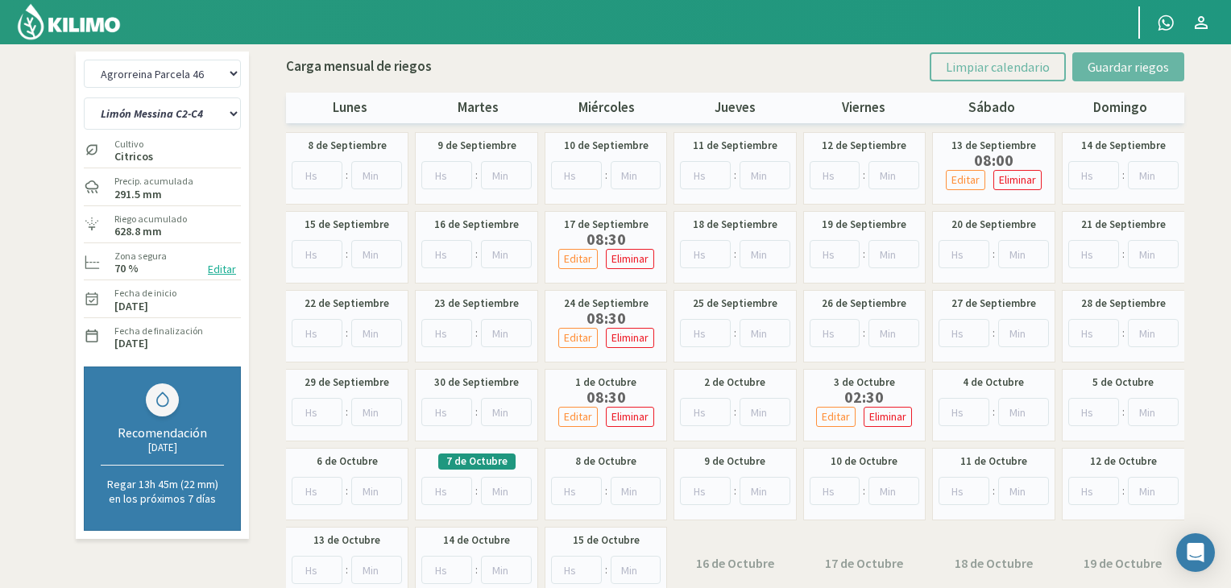
click at [507, 48] on div "Carga mensual de riegos Limpiar calendario Guardar riegos lunes martes miércole…" at bounding box center [735, 83] width 898 height 79
click at [224, 110] on select "[PERSON_NAME] [PERSON_NAME] C1-C3 [PERSON_NAME] [PERSON_NAME] C2-C4" at bounding box center [162, 113] width 157 height 32
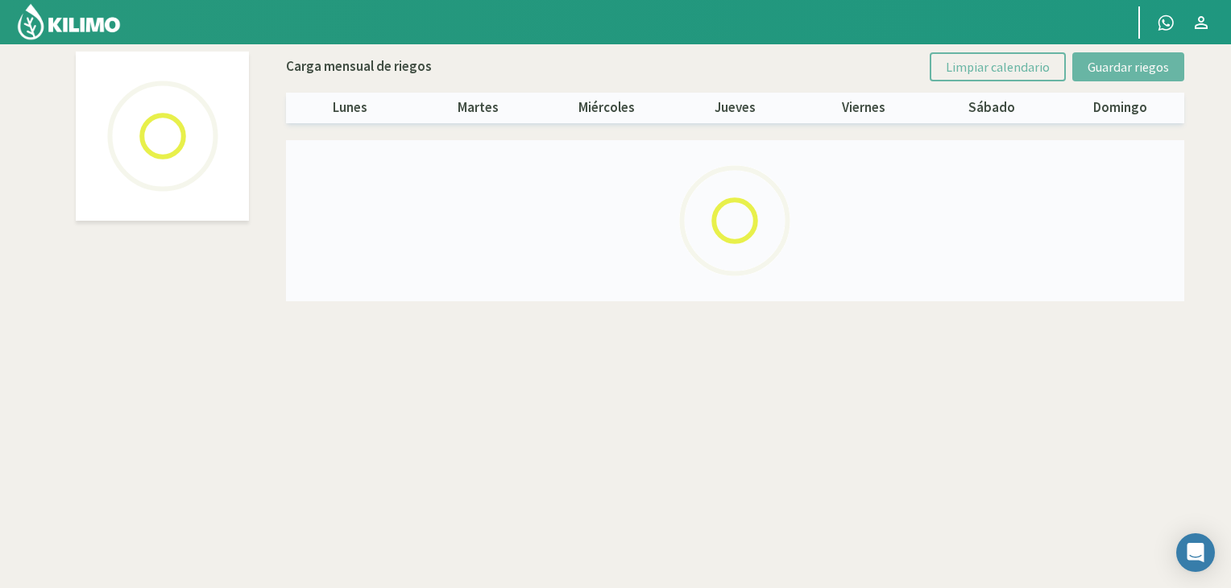
select select "3: Object"
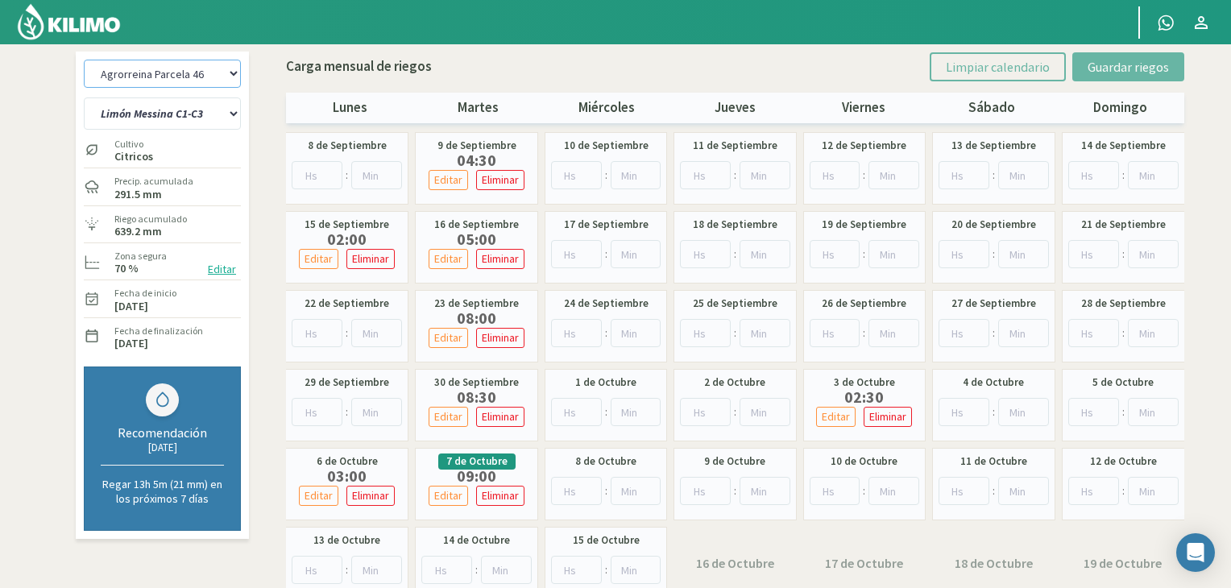
click at [169, 70] on select "Agrorreina Parcela 27 Agrorreina Parcela 42 [GEOGRAPHIC_DATA] 44 Agrorreina Par…" at bounding box center [162, 74] width 157 height 28
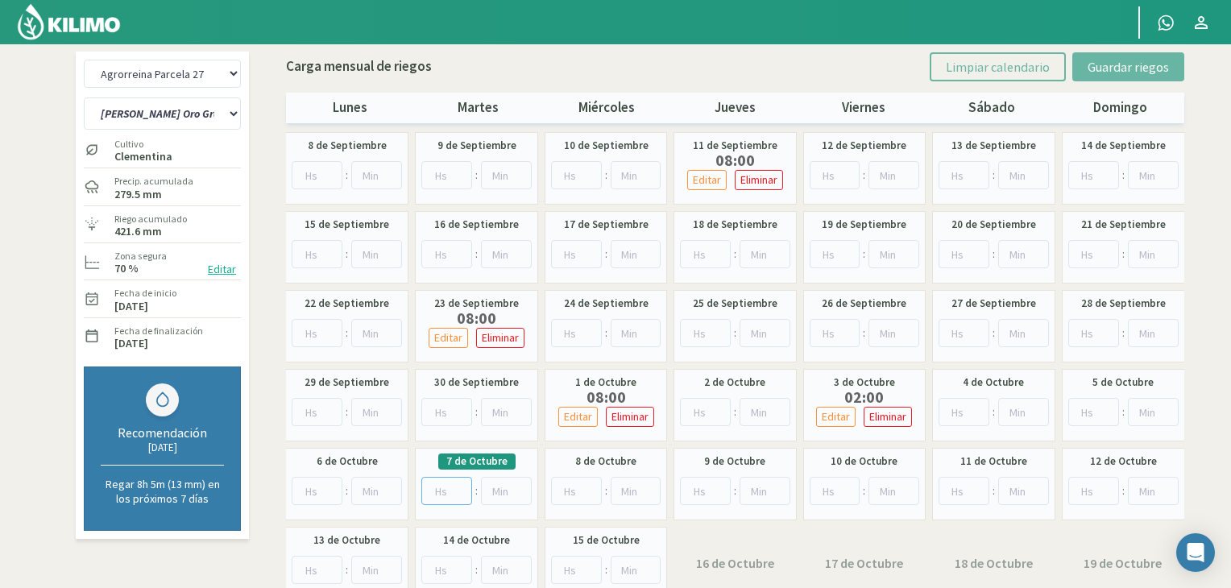
click at [441, 490] on input "number" at bounding box center [446, 491] width 51 height 28
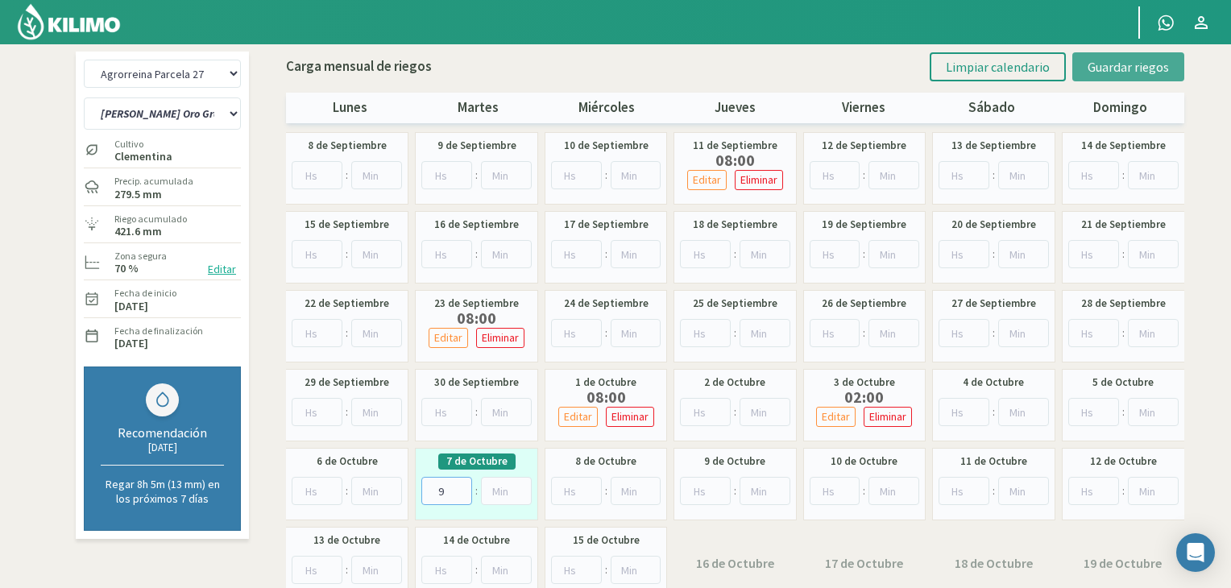
type input "9"
click at [1120, 56] on button "Guardar riegos" at bounding box center [1128, 66] width 112 height 29
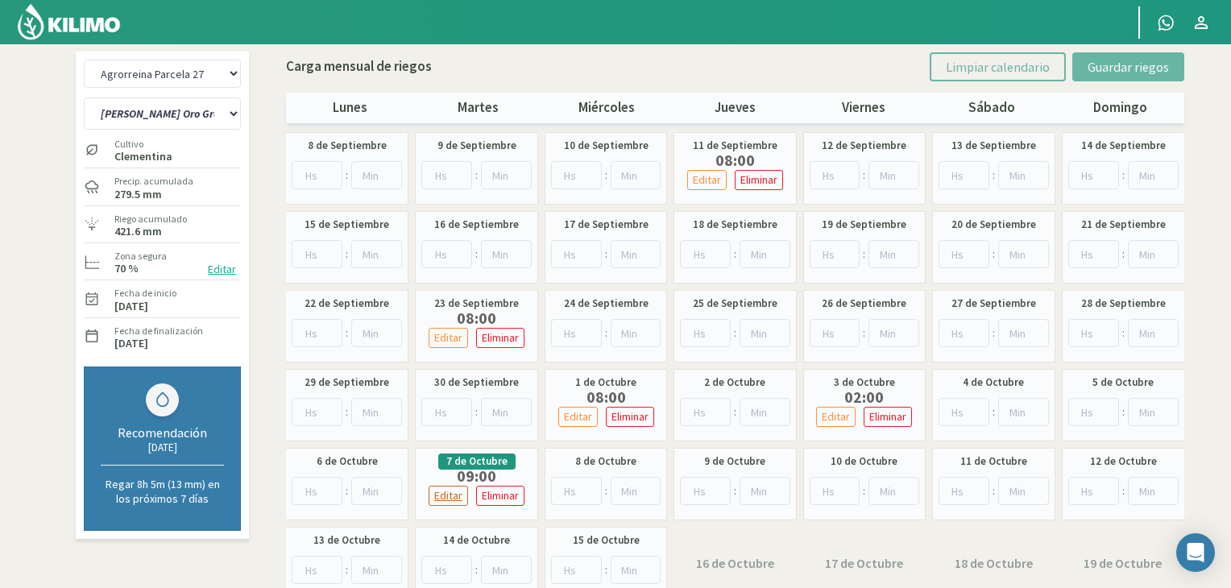
click at [460, 498] on p "Editar" at bounding box center [448, 495] width 28 height 19
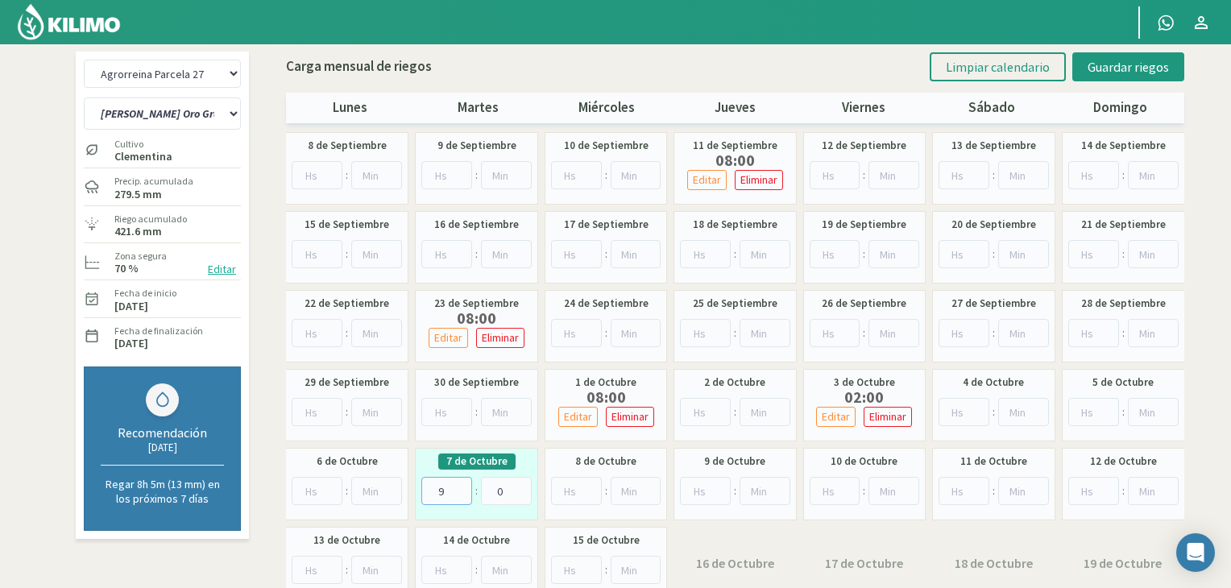
click at [448, 490] on input "9" at bounding box center [446, 491] width 51 height 28
type input "8"
click at [1138, 70] on span "Guardar riegos" at bounding box center [1127, 67] width 81 height 16
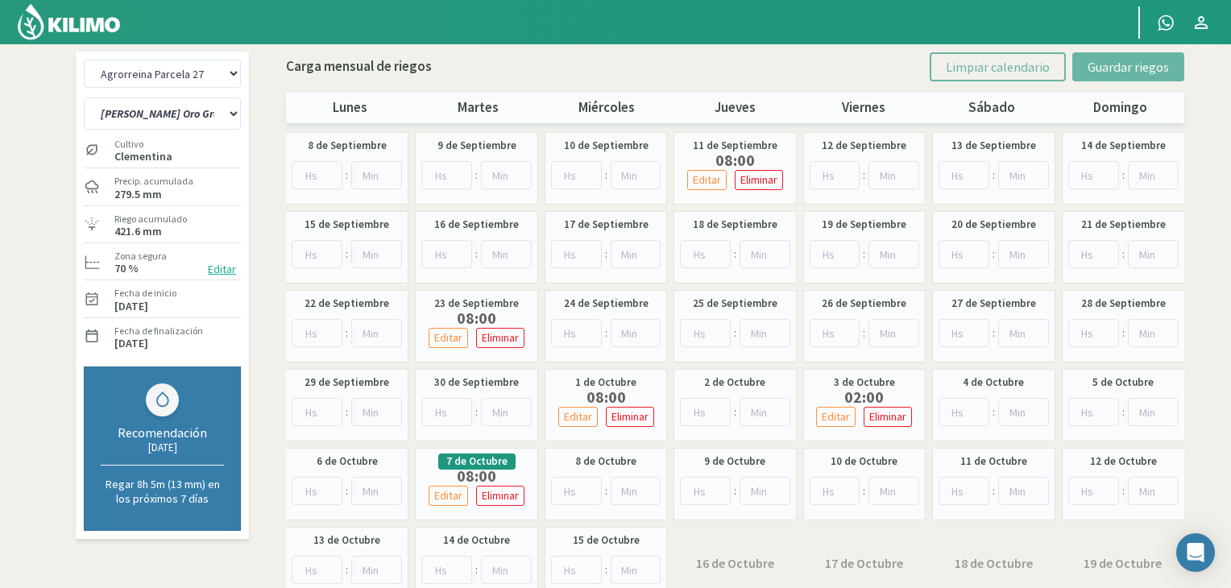
click at [271, 138] on div "Agrorreina Parcela 27 Agrorreina Parcela 42 [GEOGRAPHIC_DATA] 44 [GEOGRAPHIC_DA…" at bounding box center [615, 330] width 1087 height 556
click at [93, 27] on img at bounding box center [69, 21] width 106 height 39
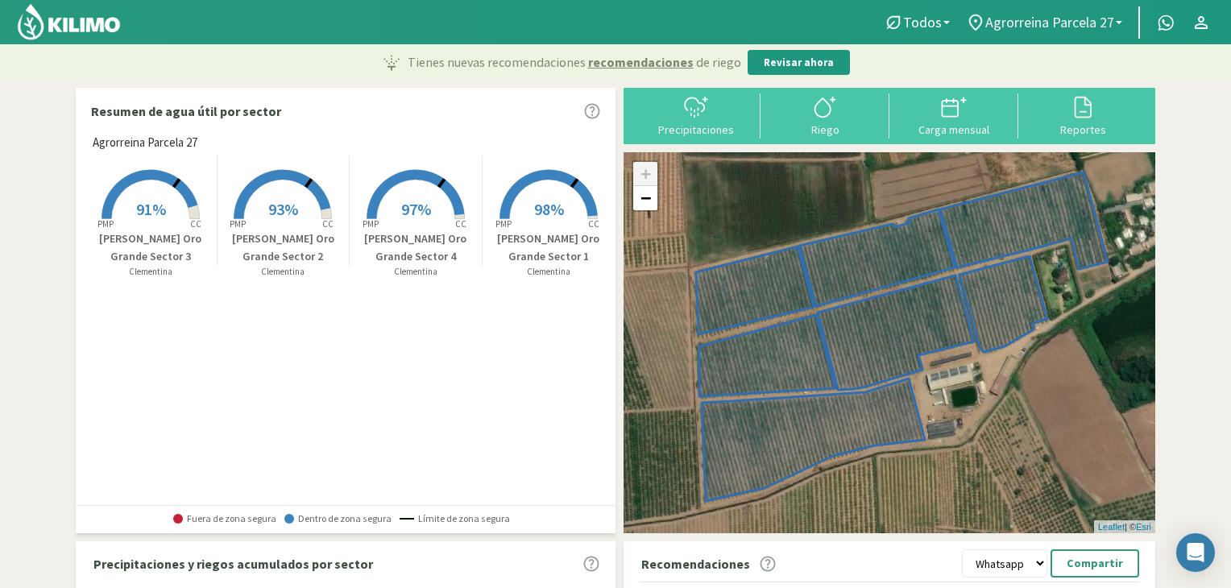
click at [1041, 26] on span "Agrorreina Parcela 27" at bounding box center [1049, 22] width 129 height 17
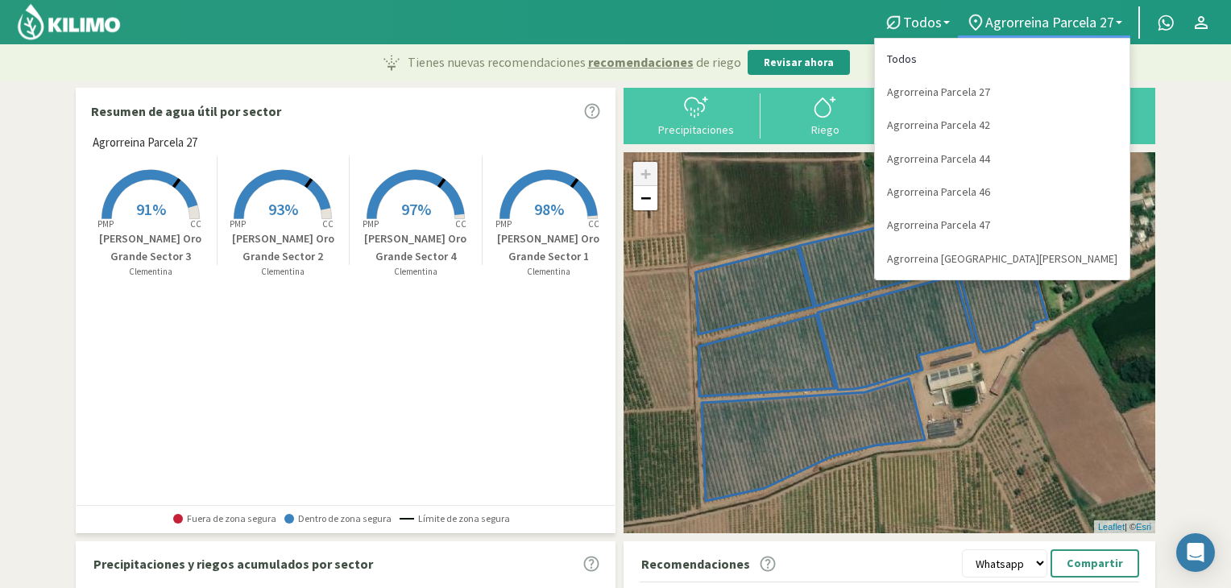
click at [1012, 57] on link "Todos" at bounding box center [1002, 59] width 255 height 33
